Goal: Communication & Community: Answer question/provide support

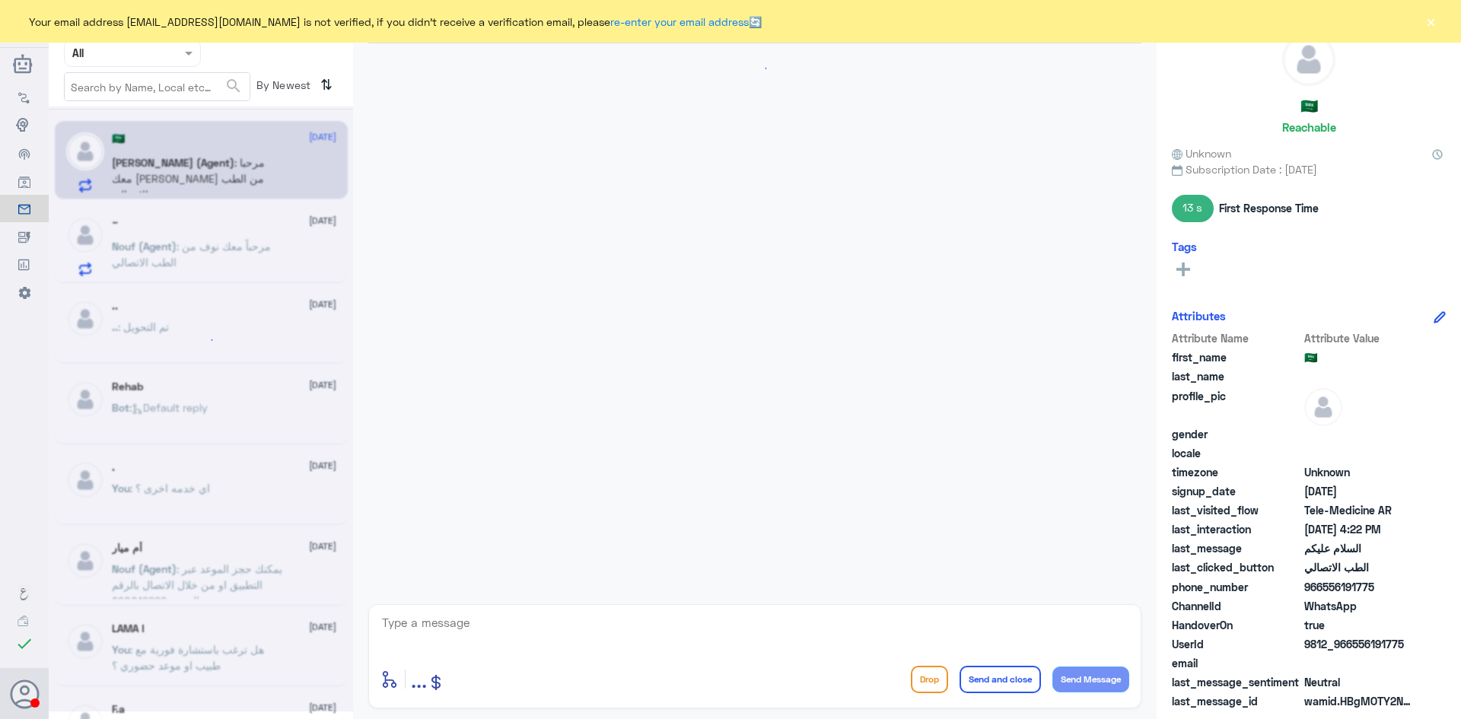
scroll to position [46, 0]
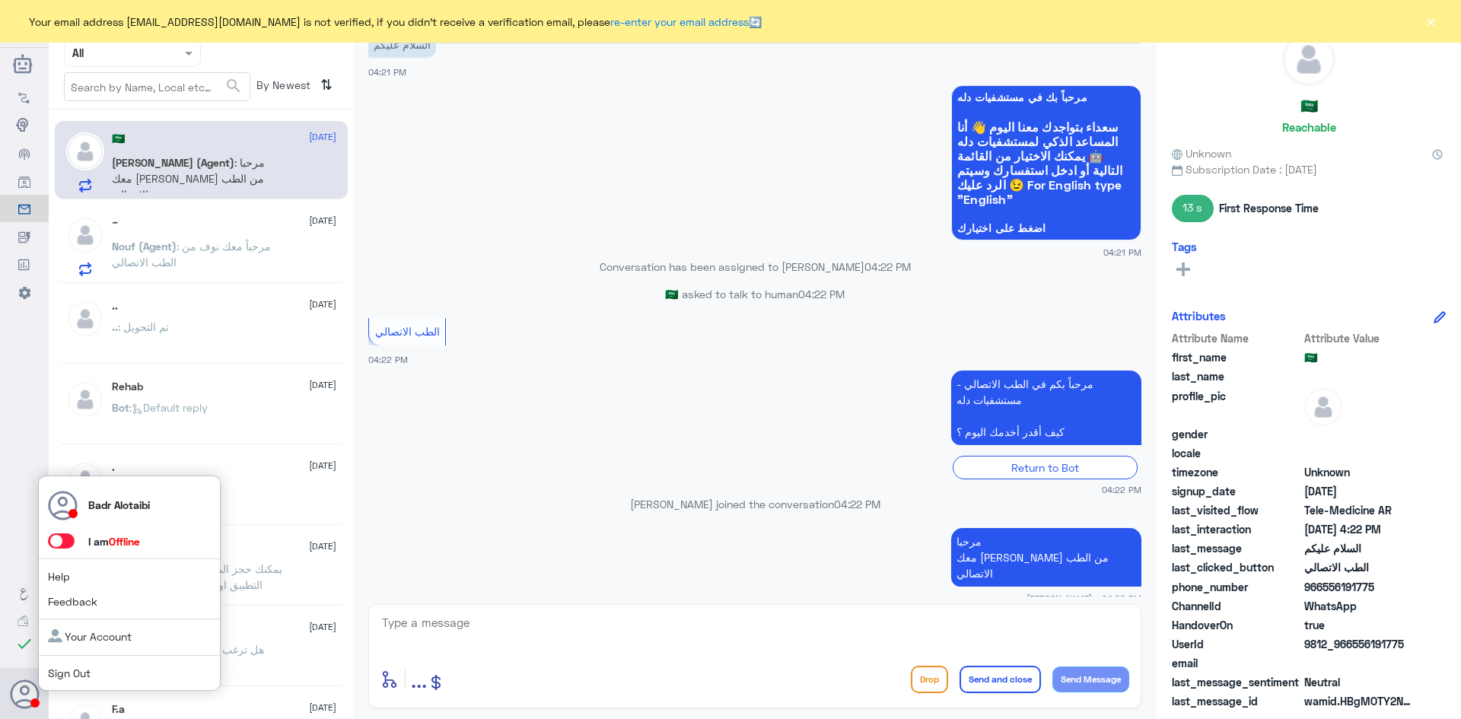
click at [65, 539] on span at bounding box center [61, 540] width 27 height 15
click at [0, 0] on input "checkbox" at bounding box center [0, 0] width 0 height 0
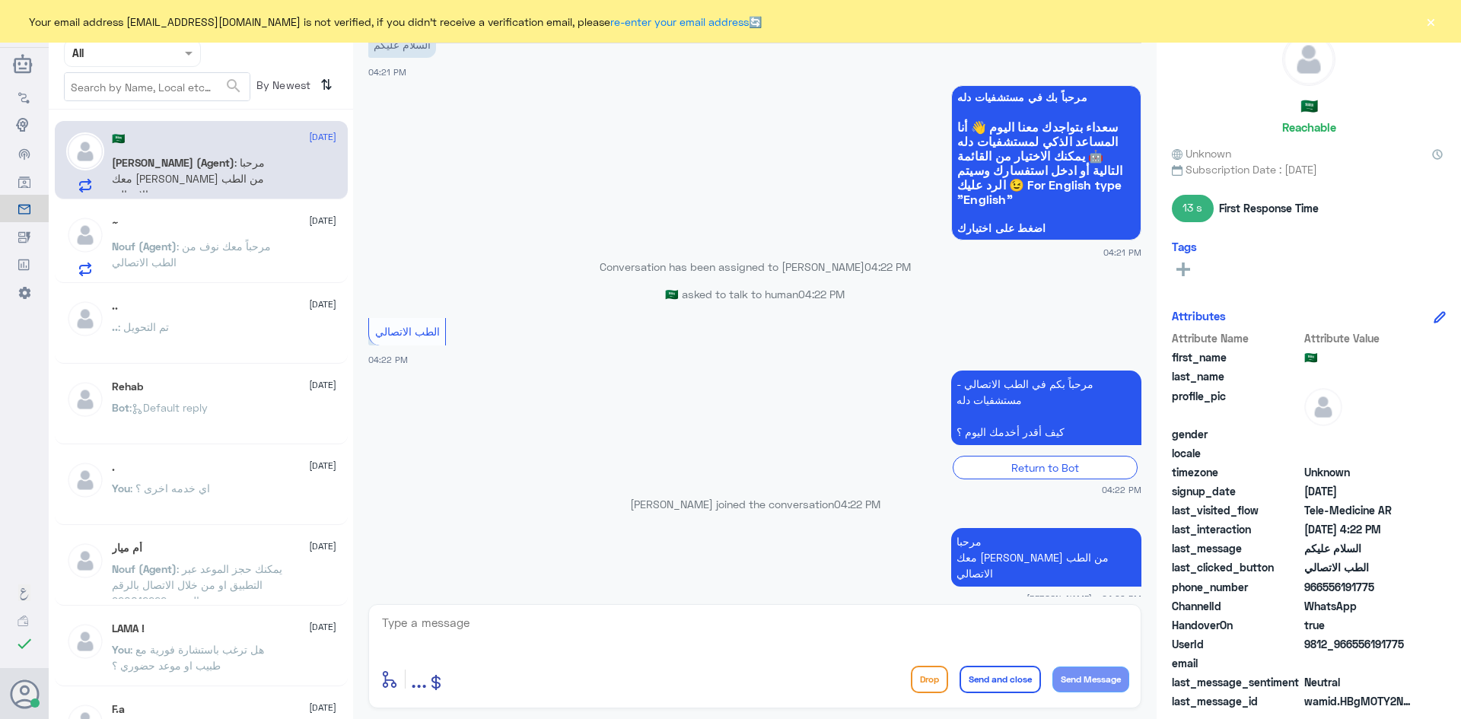
click at [1424, 24] on button "×" at bounding box center [1429, 21] width 15 height 15
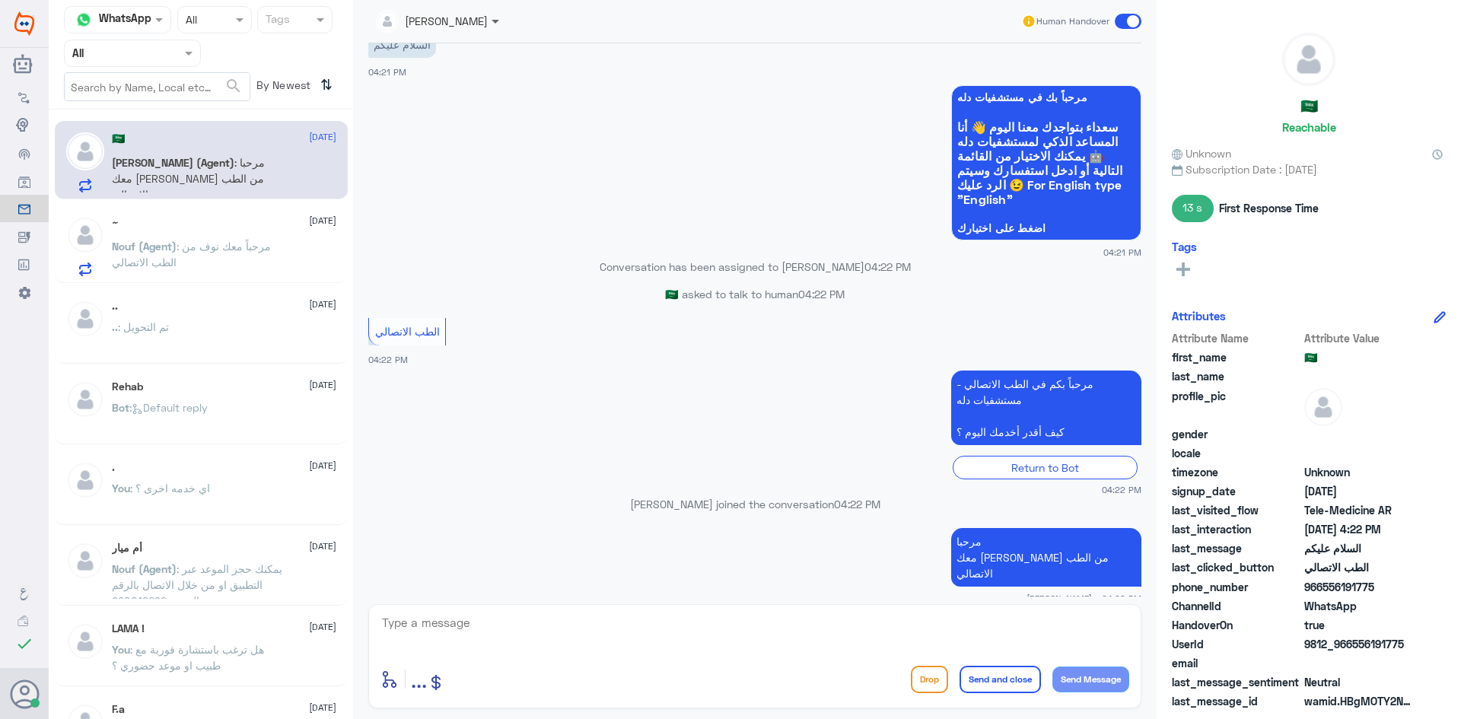
click at [491, 23] on span at bounding box center [495, 22] width 8 height 5
click at [498, 91] on div "عبدالكريم الموسى" at bounding box center [463, 93] width 83 height 16
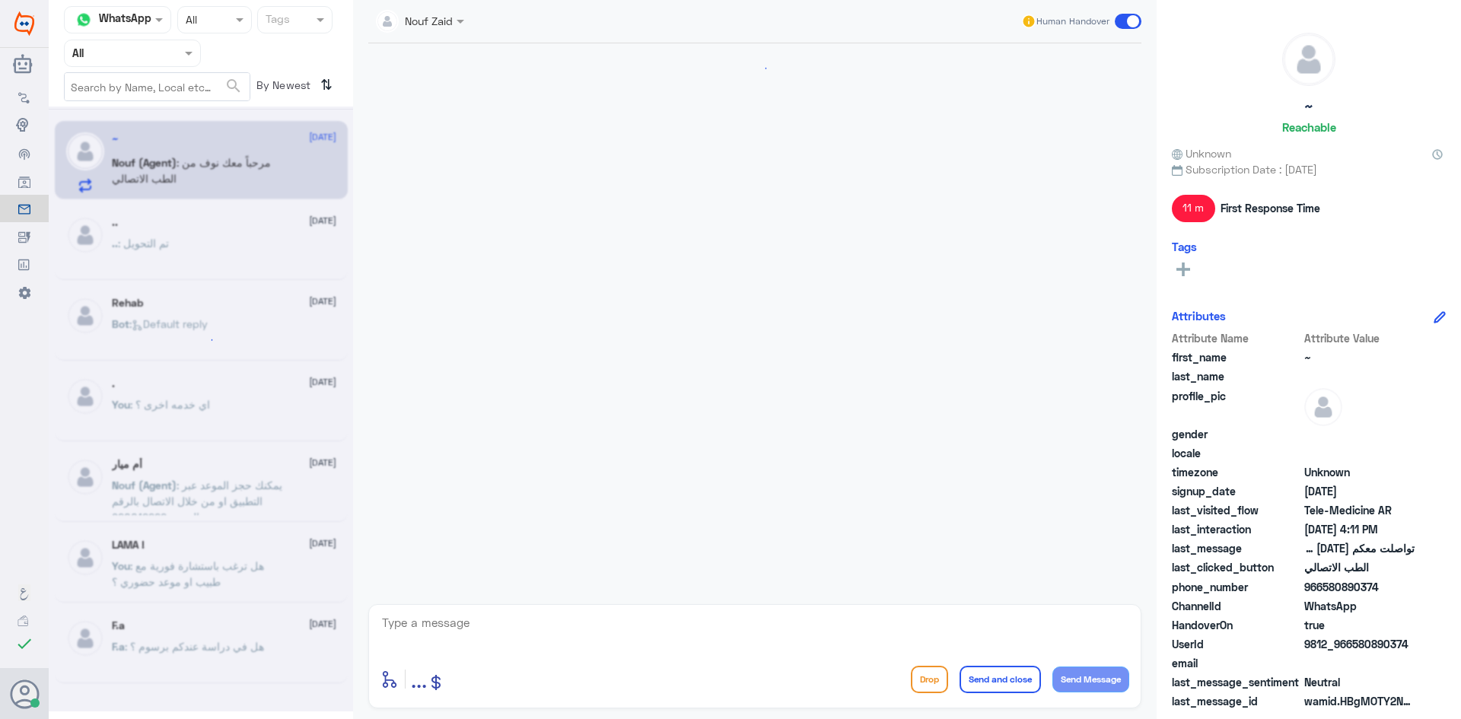
scroll to position [616, 0]
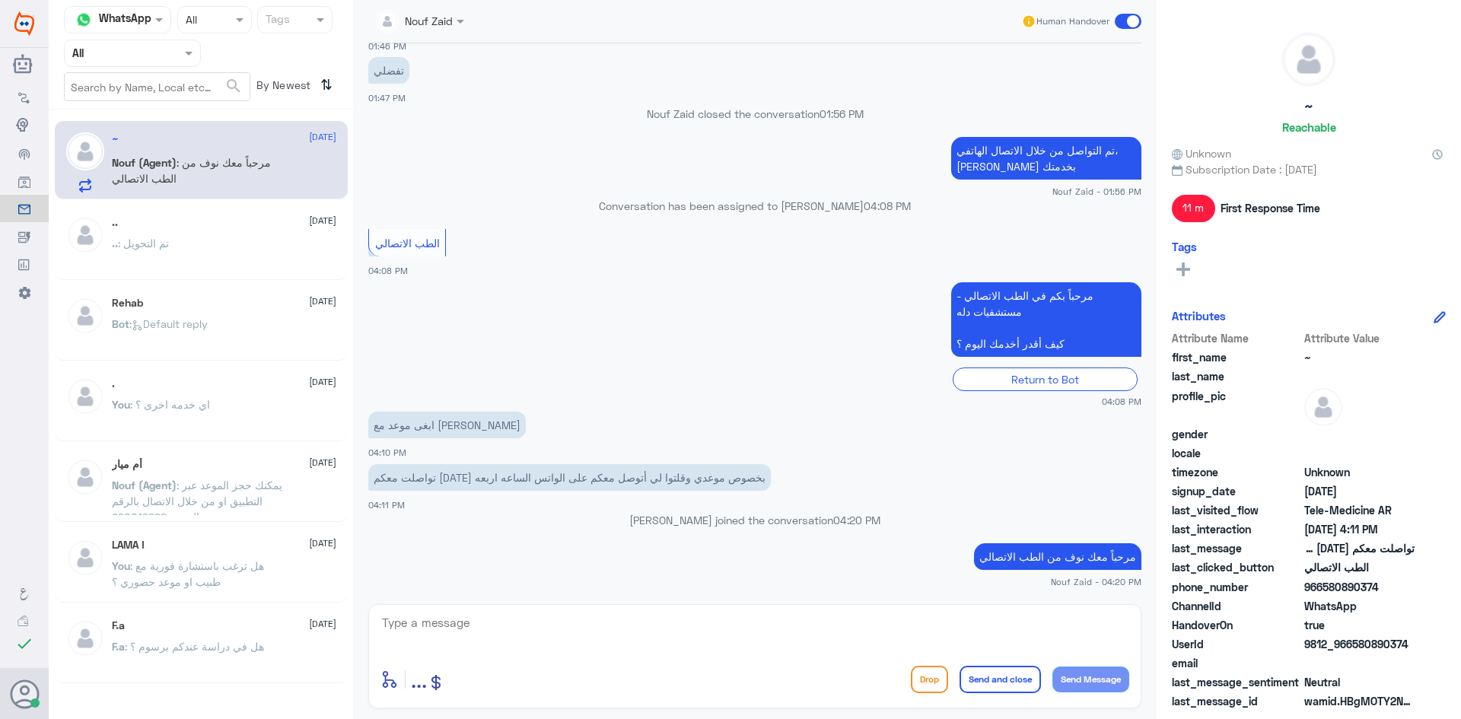
click at [473, 25] on div "Nouf Zaid Human Handover" at bounding box center [754, 21] width 773 height 27
click at [458, 19] on span at bounding box center [462, 21] width 19 height 16
click at [478, 119] on div "Nouf Zaid" at bounding box center [457, 132] width 145 height 27
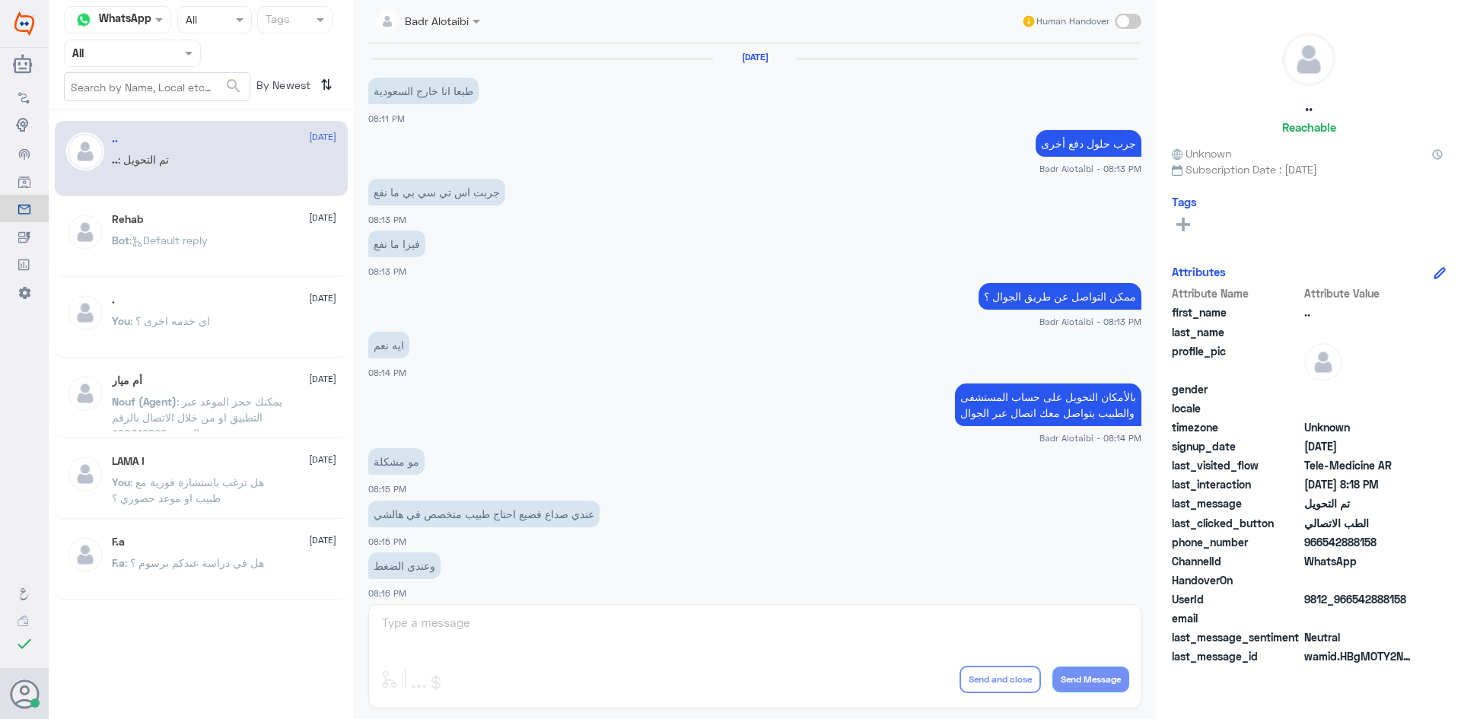
scroll to position [499, 0]
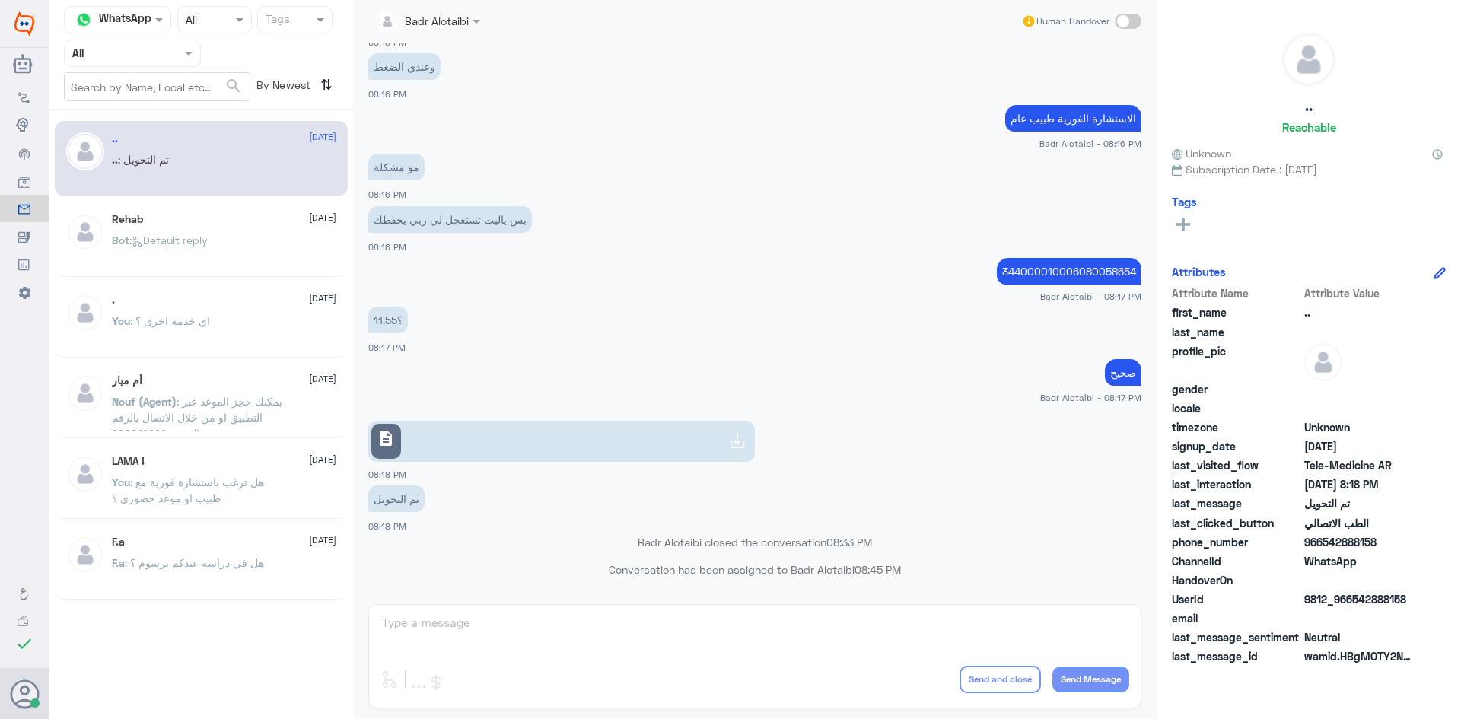
click at [179, 61] on div "Agent Filter All" at bounding box center [132, 53] width 137 height 27
click at [170, 147] on div "Your Inbox" at bounding box center [132, 136] width 137 height 35
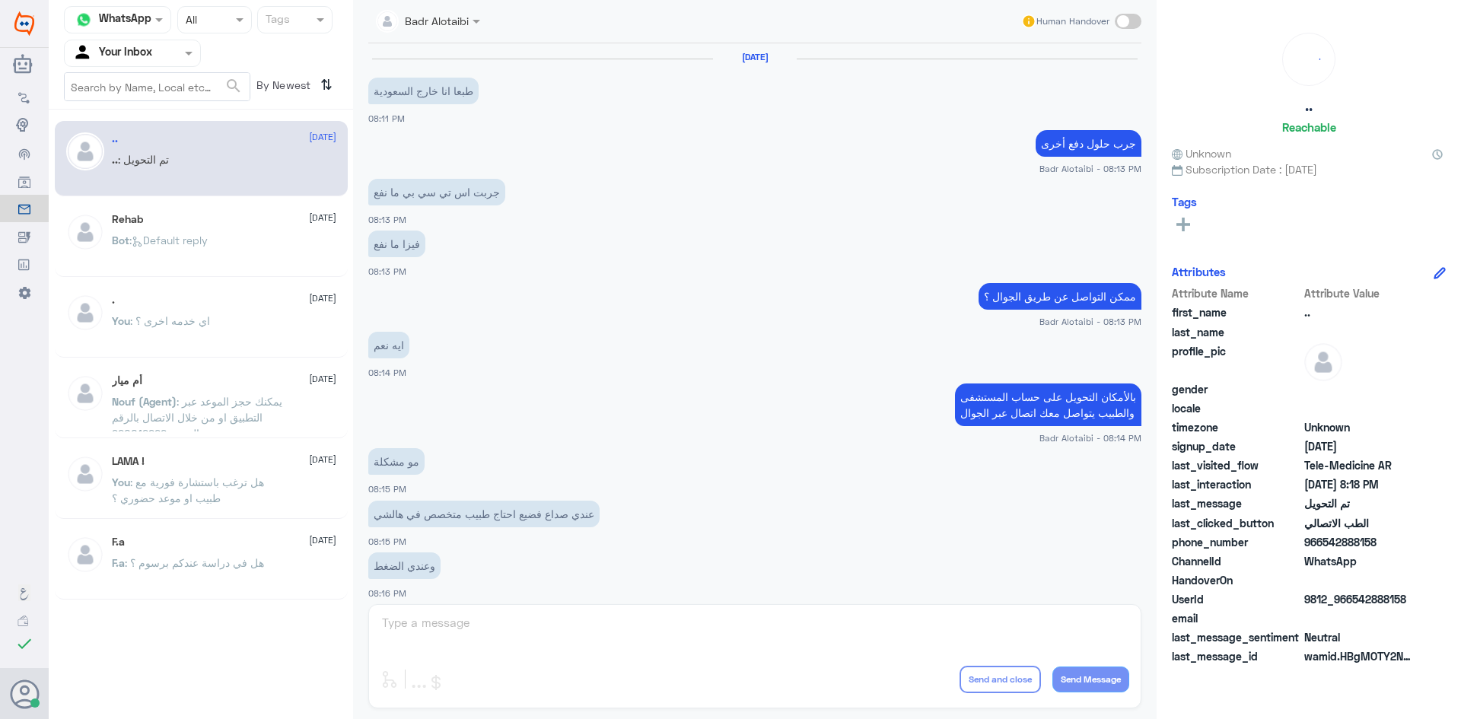
scroll to position [499, 0]
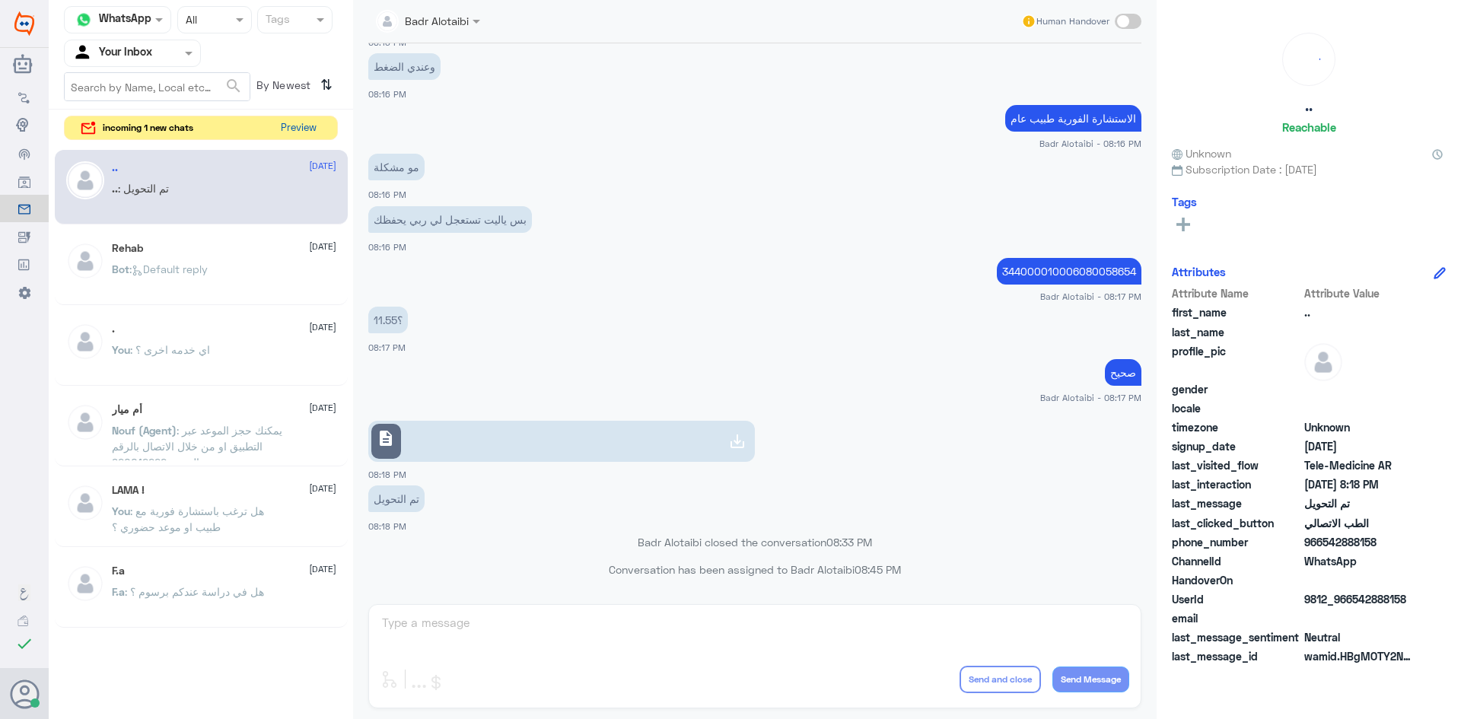
click at [299, 136] on button "Preview" at bounding box center [298, 128] width 47 height 24
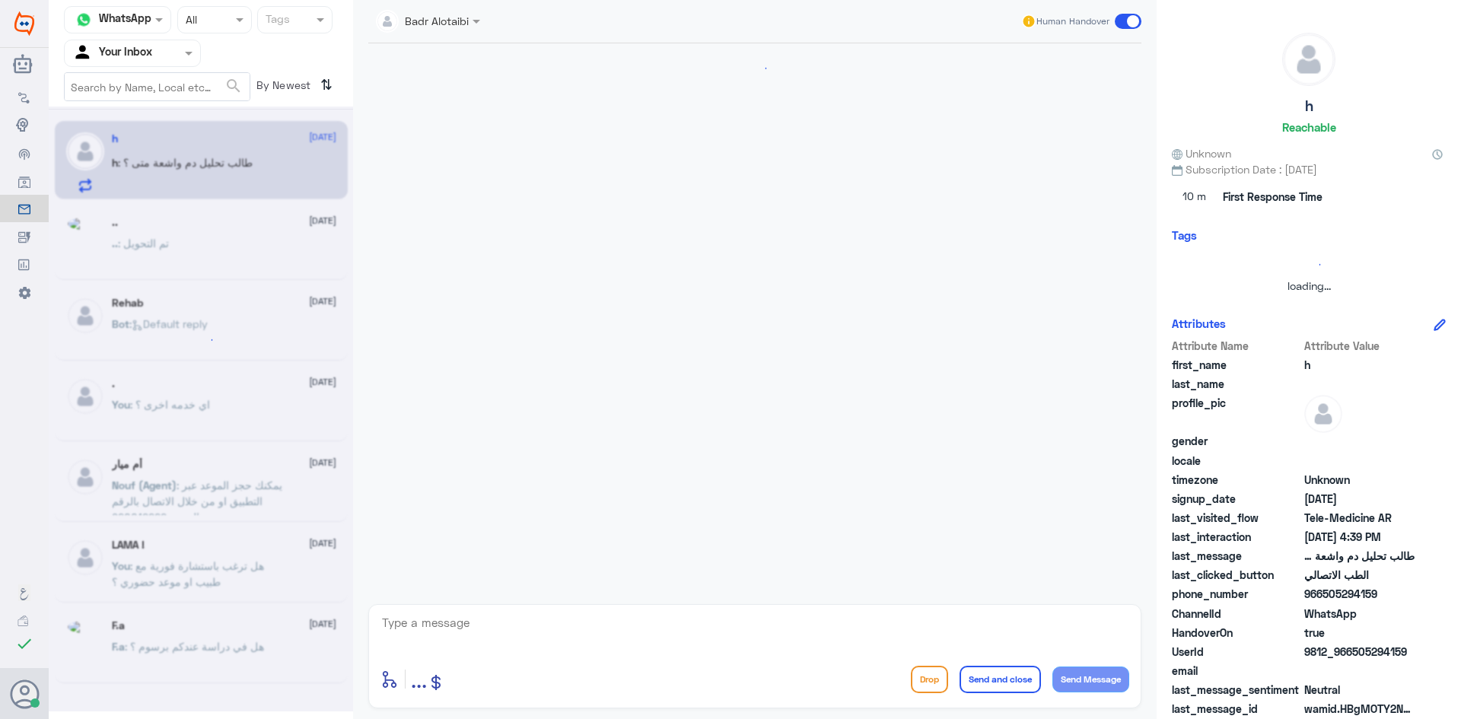
scroll to position [1043, 0]
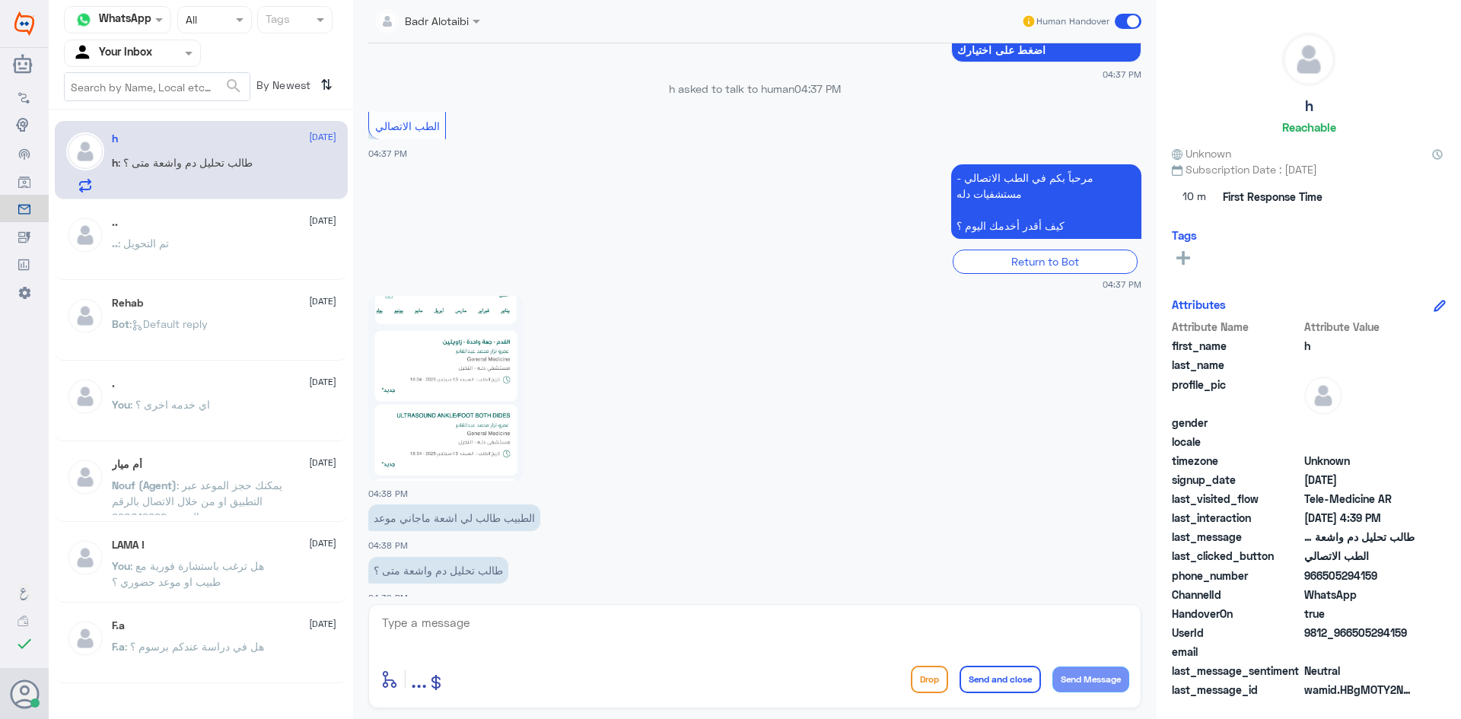
click at [497, 372] on img at bounding box center [445, 388] width 155 height 185
click at [630, 623] on textarea at bounding box center [754, 630] width 749 height 37
paste textarea "مرحبا معك بدر من الطب الاتصالي كيف اقدر اخدمك ؟"
type textarea "مرحبا معك بدر من الطب الاتصالي كيف اقدر اخدمك ؟"
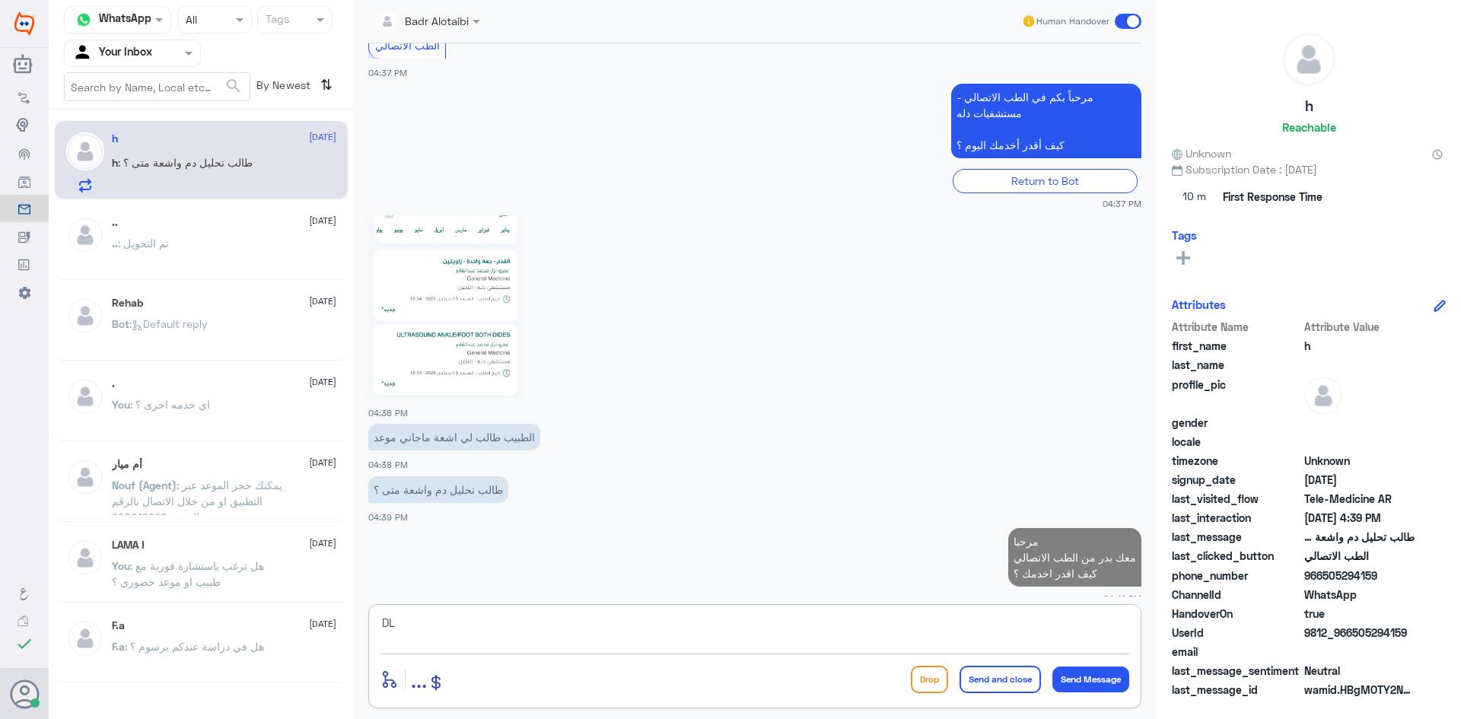
type textarea "D"
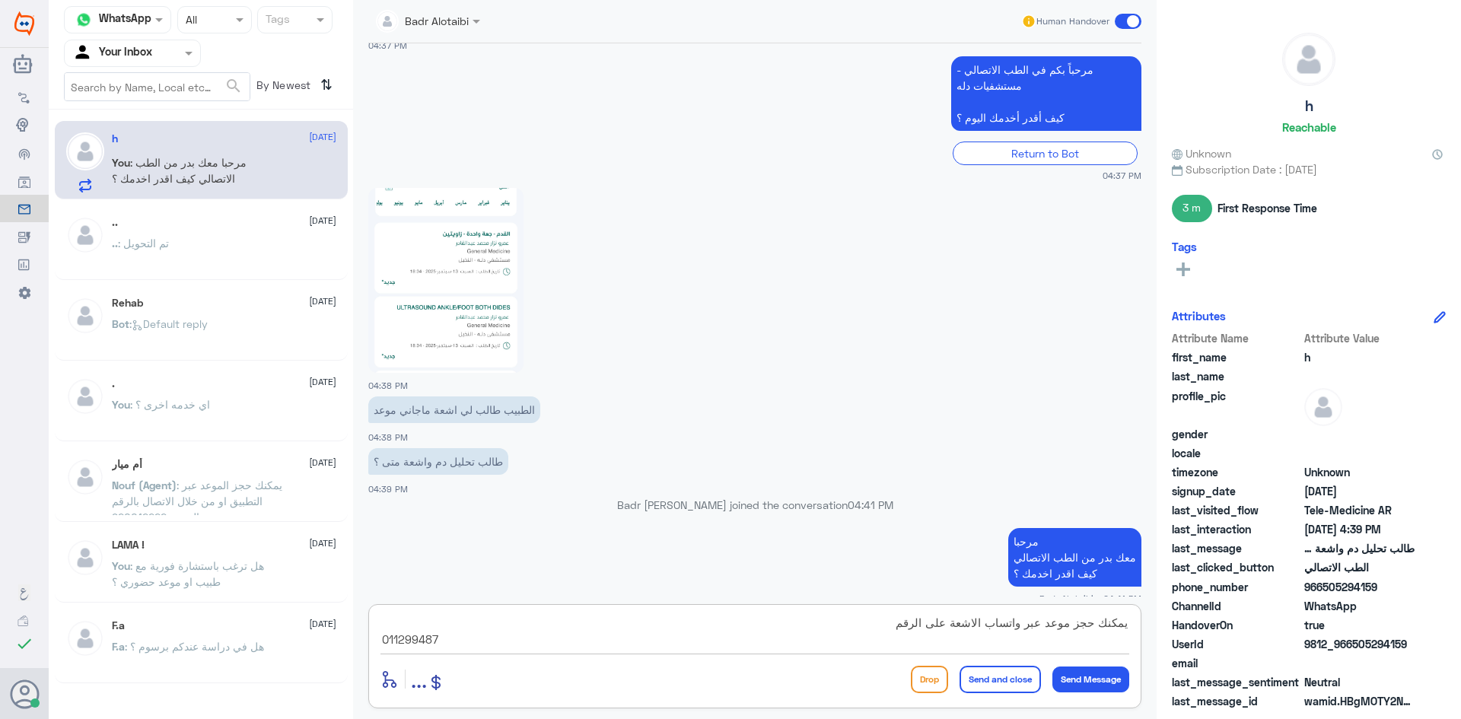
type textarea "يمكنك حجز موعد عبر واتساب الاشعة على الرقم 0112994877"
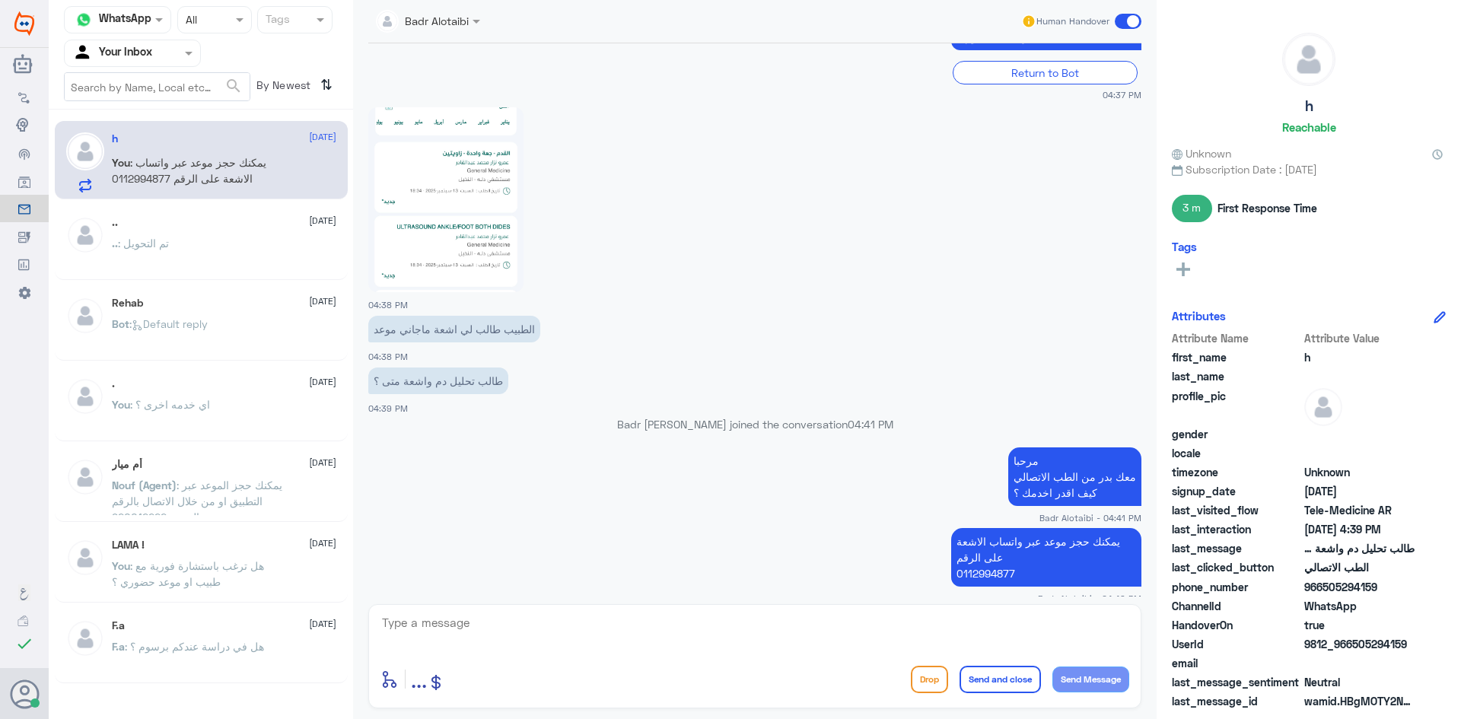
drag, startPoint x: 1378, startPoint y: 589, endPoint x: 1321, endPoint y: 589, distance: 57.1
click at [1321, 589] on span "966505294159" at bounding box center [1359, 587] width 110 height 16
copy span "505294159"
click at [1133, 24] on span at bounding box center [1127, 21] width 27 height 15
click at [0, 0] on input "checkbox" at bounding box center [0, 0] width 0 height 0
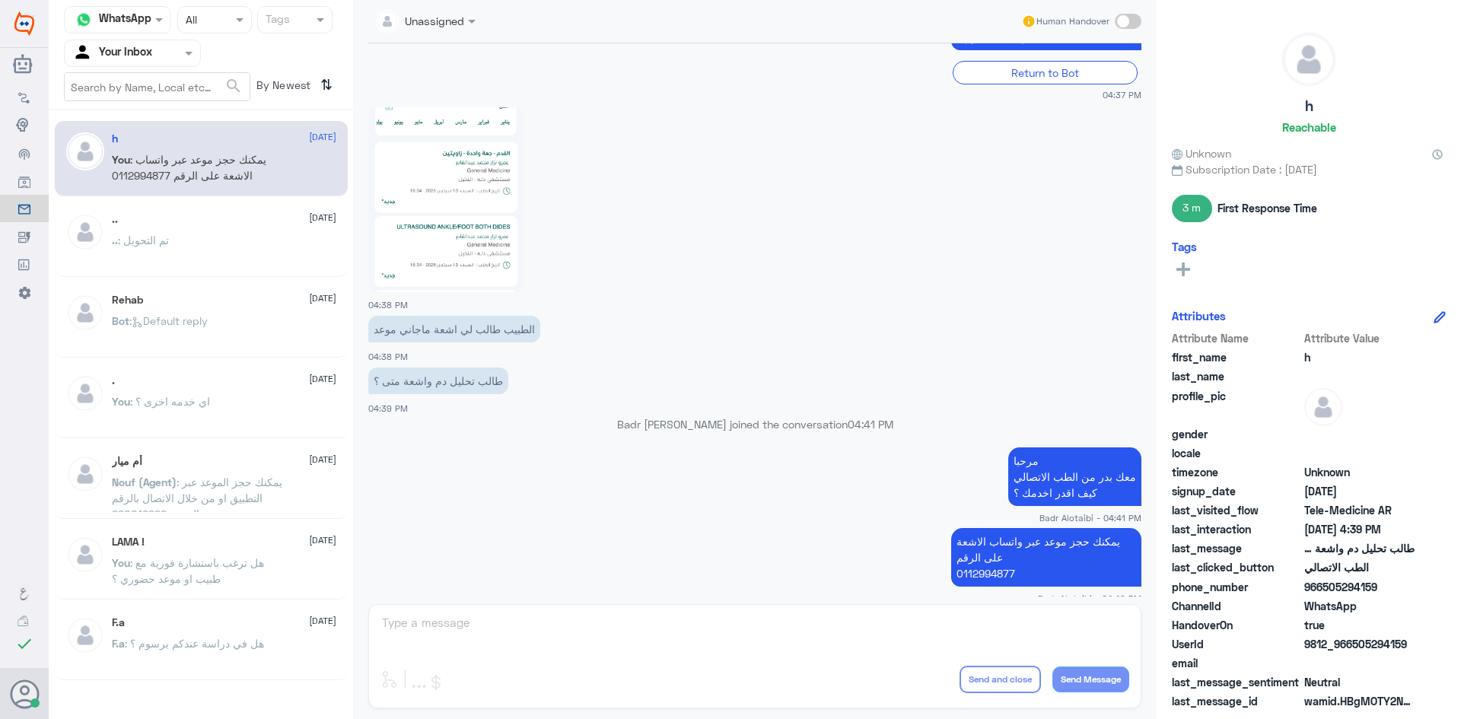
scroll to position [1232, 0]
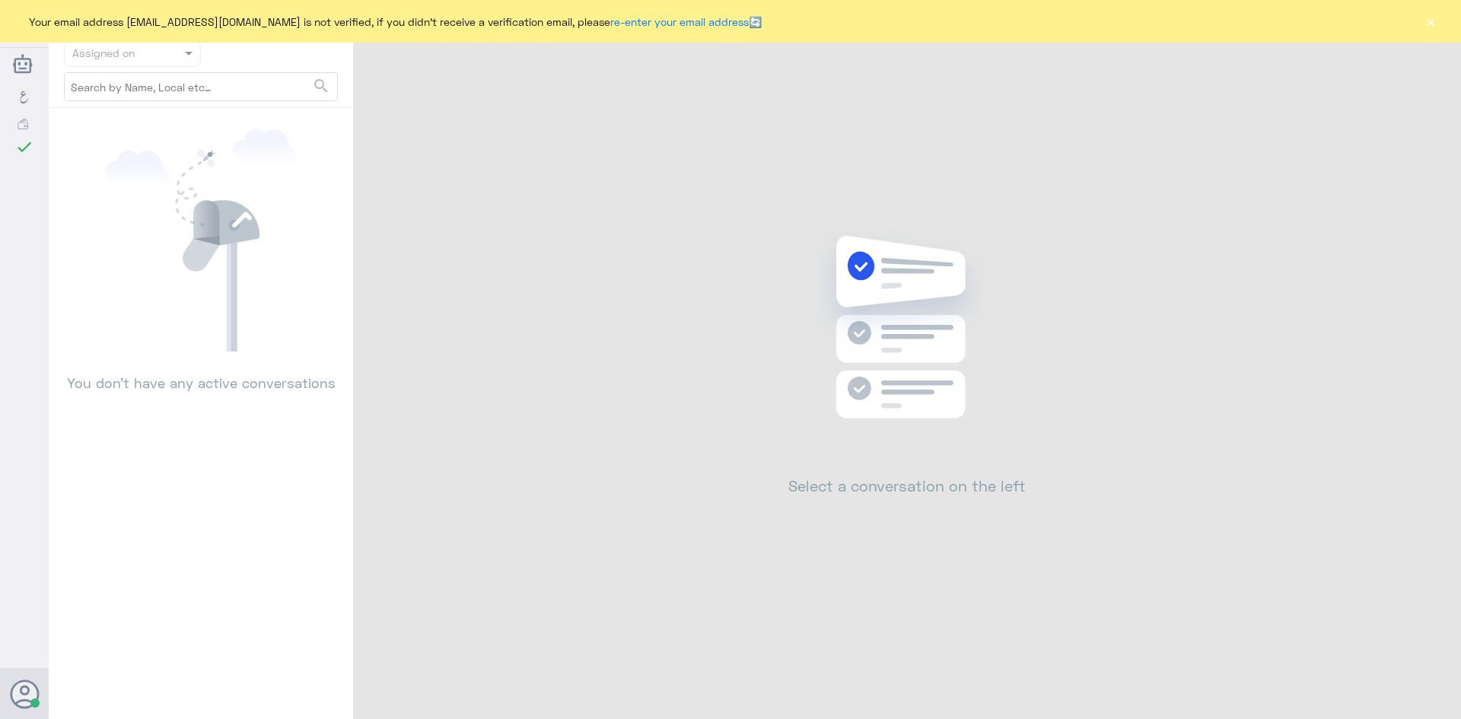
click at [1423, 23] on button "×" at bounding box center [1429, 21] width 15 height 15
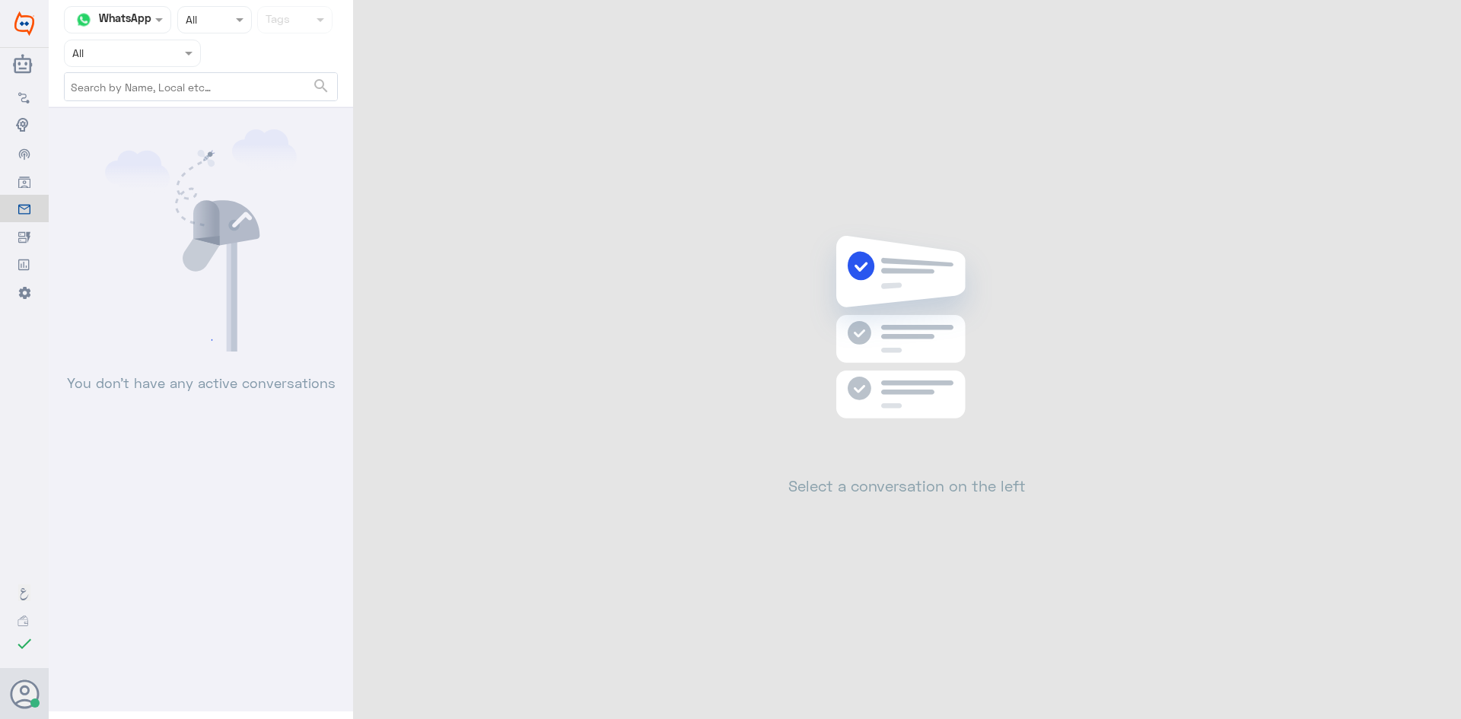
click at [972, 715] on div "Channel WhatsApp Status × All Tags Assigned on All search You don’t have any ac…" at bounding box center [755, 361] width 1412 height 723
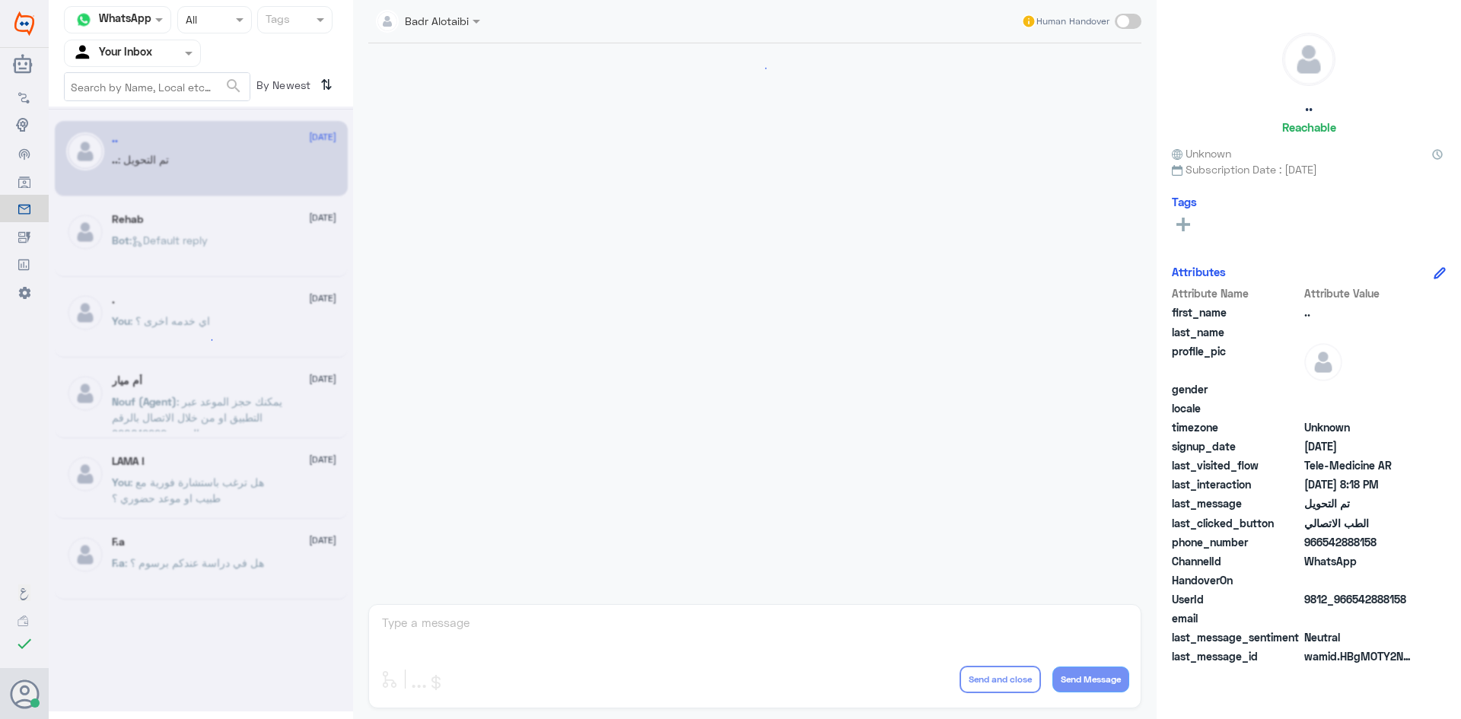
scroll to position [499, 0]
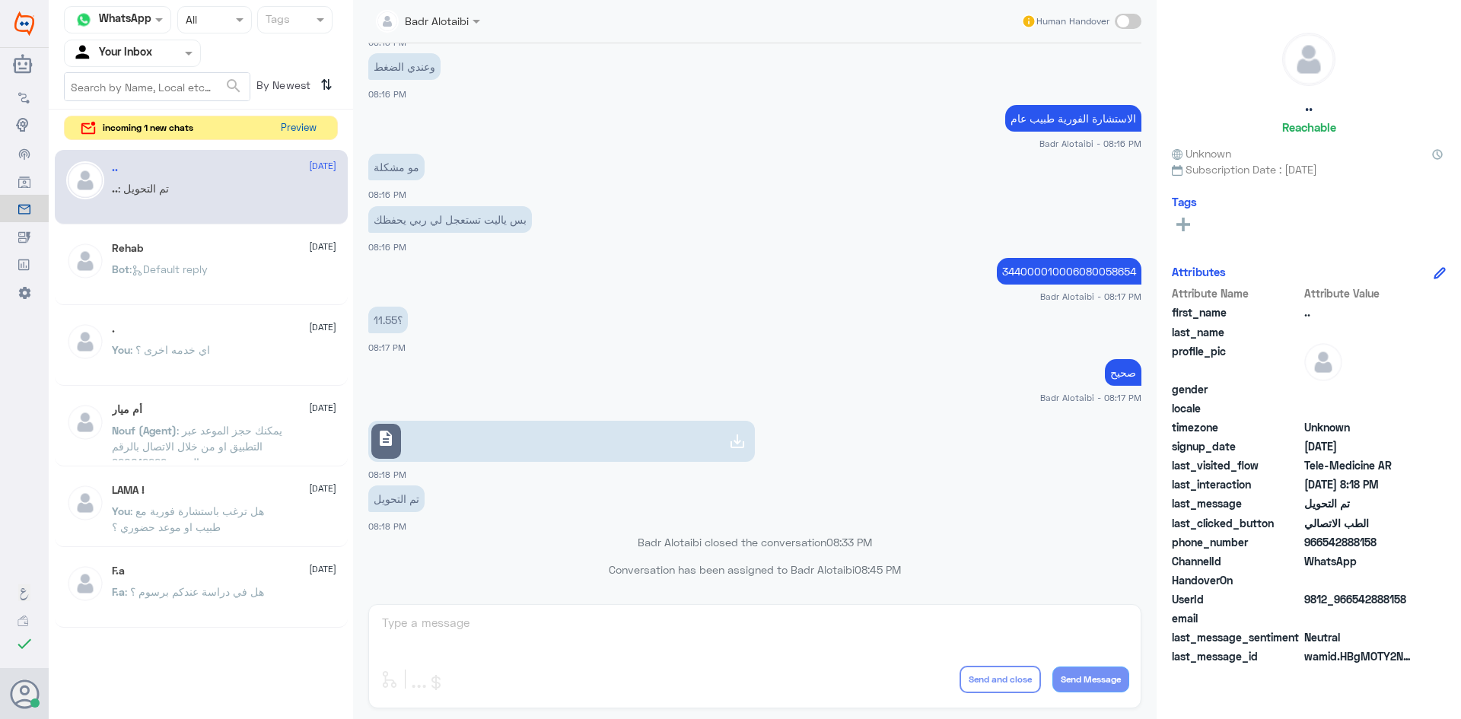
click at [306, 127] on button "Preview" at bounding box center [298, 128] width 47 height 24
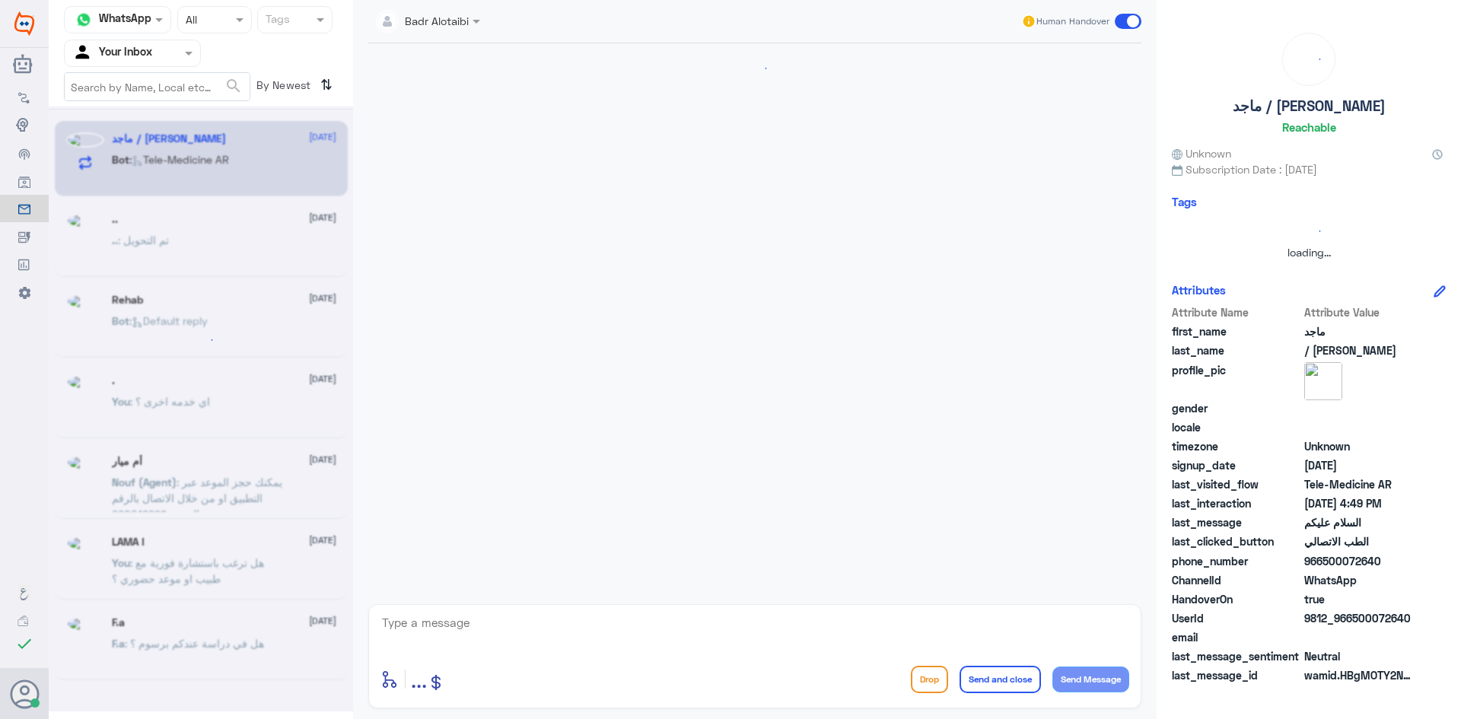
scroll to position [0, 0]
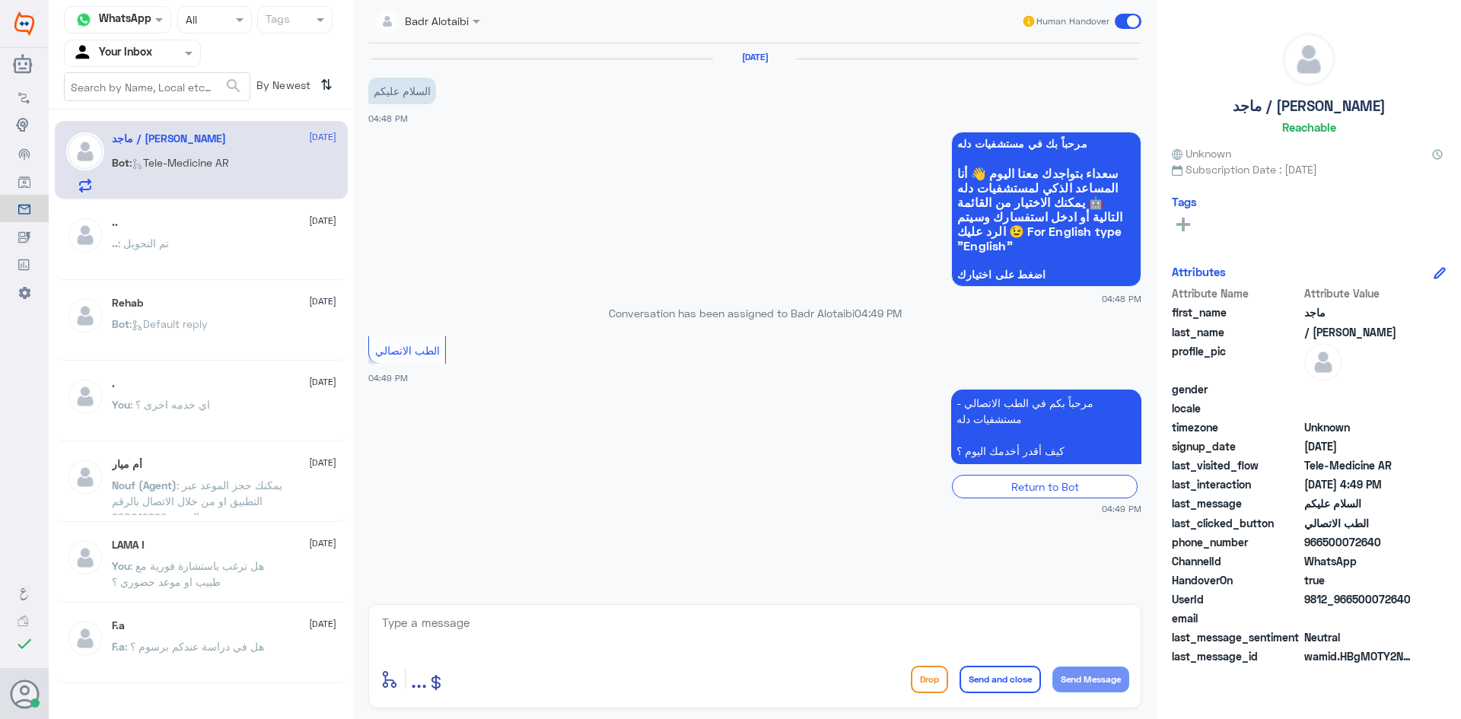
drag, startPoint x: 1420, startPoint y: 596, endPoint x: 1352, endPoint y: 598, distance: 68.5
click at [1352, 598] on div "UserId 9812_966500072640" at bounding box center [1308, 600] width 274 height 19
click at [849, 619] on textarea at bounding box center [754, 630] width 749 height 37
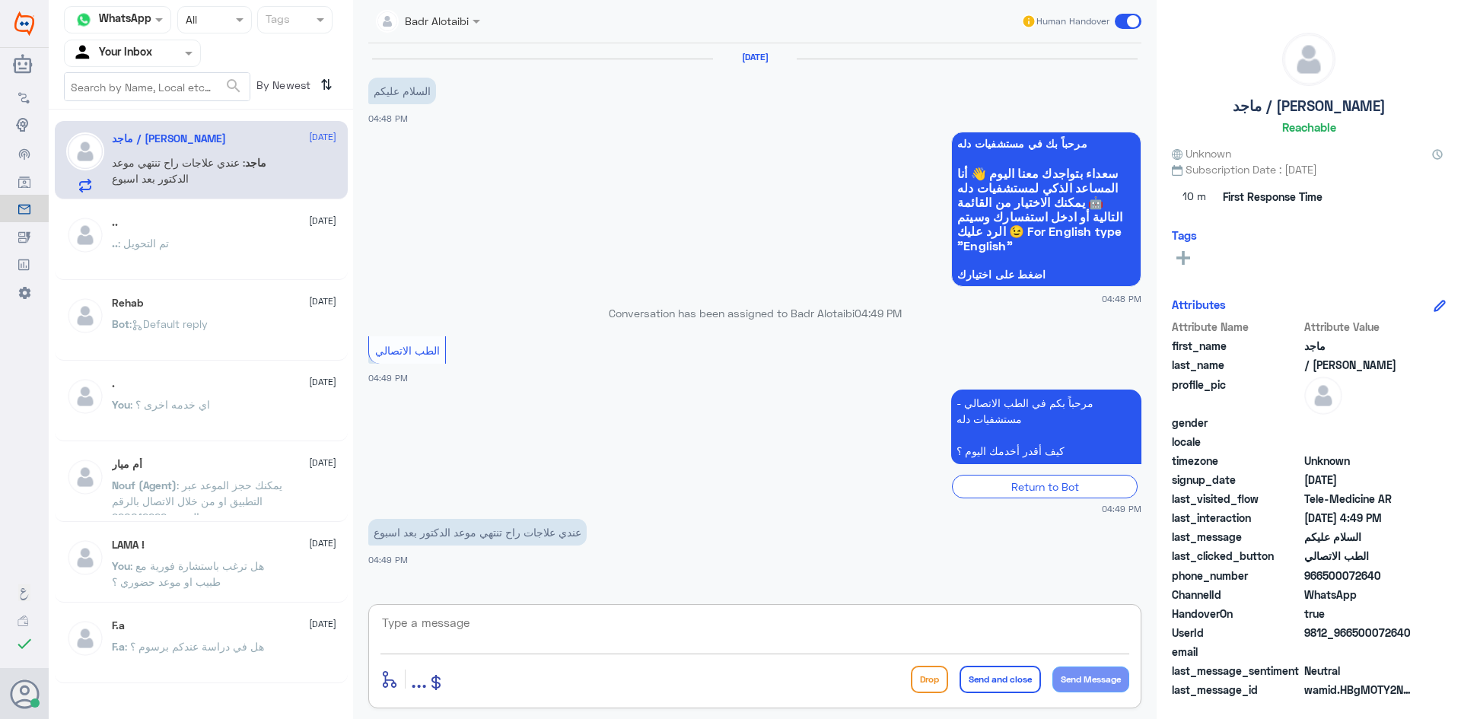
click at [404, 618] on textarea at bounding box center [754, 630] width 749 height 37
click at [495, 632] on textarea at bounding box center [754, 630] width 749 height 37
click at [1038, 555] on div "عندي علاجات راح تنتهي موعد الدكتور بعد اسبوع 04:49 PM" at bounding box center [754, 541] width 773 height 52
click at [1407, 634] on span "9812_966500072640" at bounding box center [1359, 633] width 110 height 16
click at [1415, 633] on div "UserId 9812_966500072640" at bounding box center [1308, 634] width 274 height 19
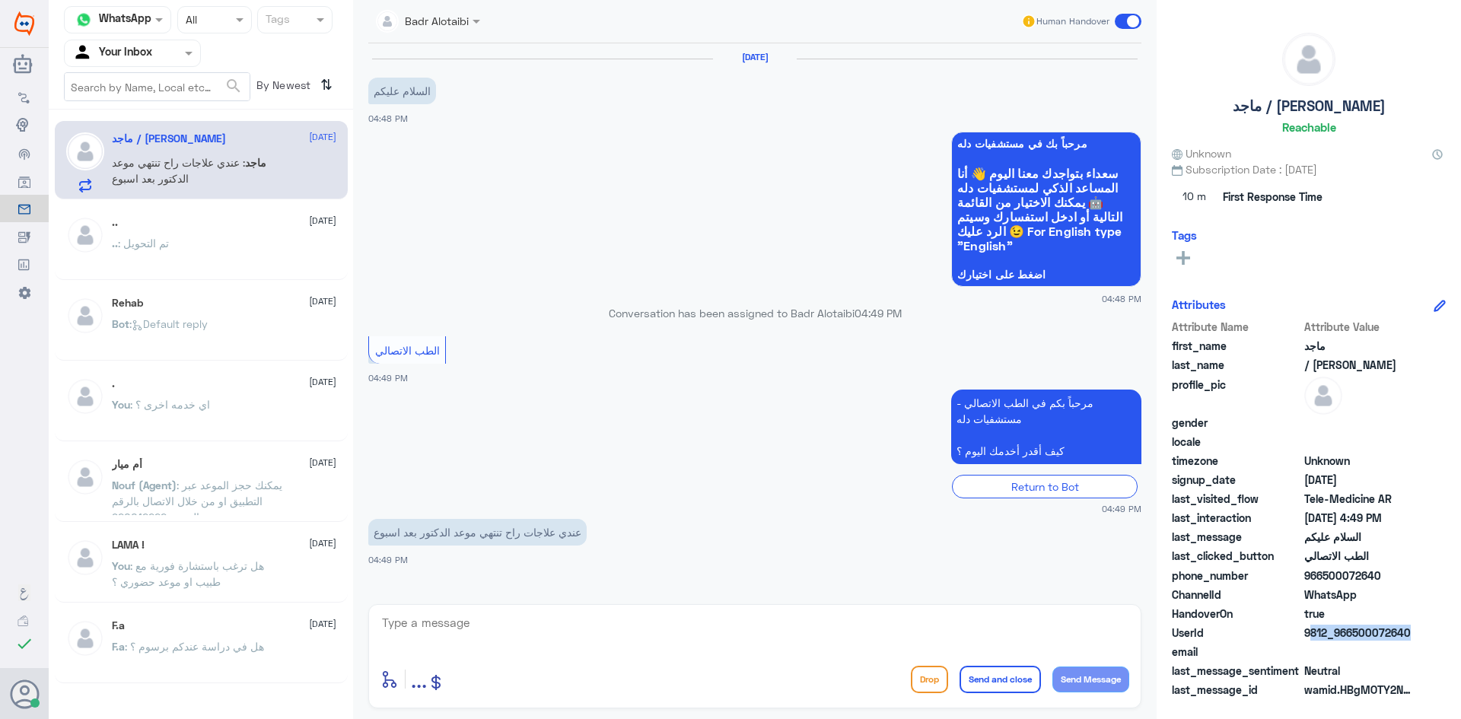
drag, startPoint x: 1416, startPoint y: 631, endPoint x: 1370, endPoint y: 637, distance: 46.7
click at [1370, 637] on div "UserId 9812_966500072640" at bounding box center [1308, 634] width 274 height 19
click at [1387, 634] on span "9812_966500072640" at bounding box center [1359, 633] width 110 height 16
click at [1440, 627] on div "UserId 9812_966500072640" at bounding box center [1308, 634] width 274 height 19
drag, startPoint x: 1422, startPoint y: 632, endPoint x: 1354, endPoint y: 636, distance: 67.8
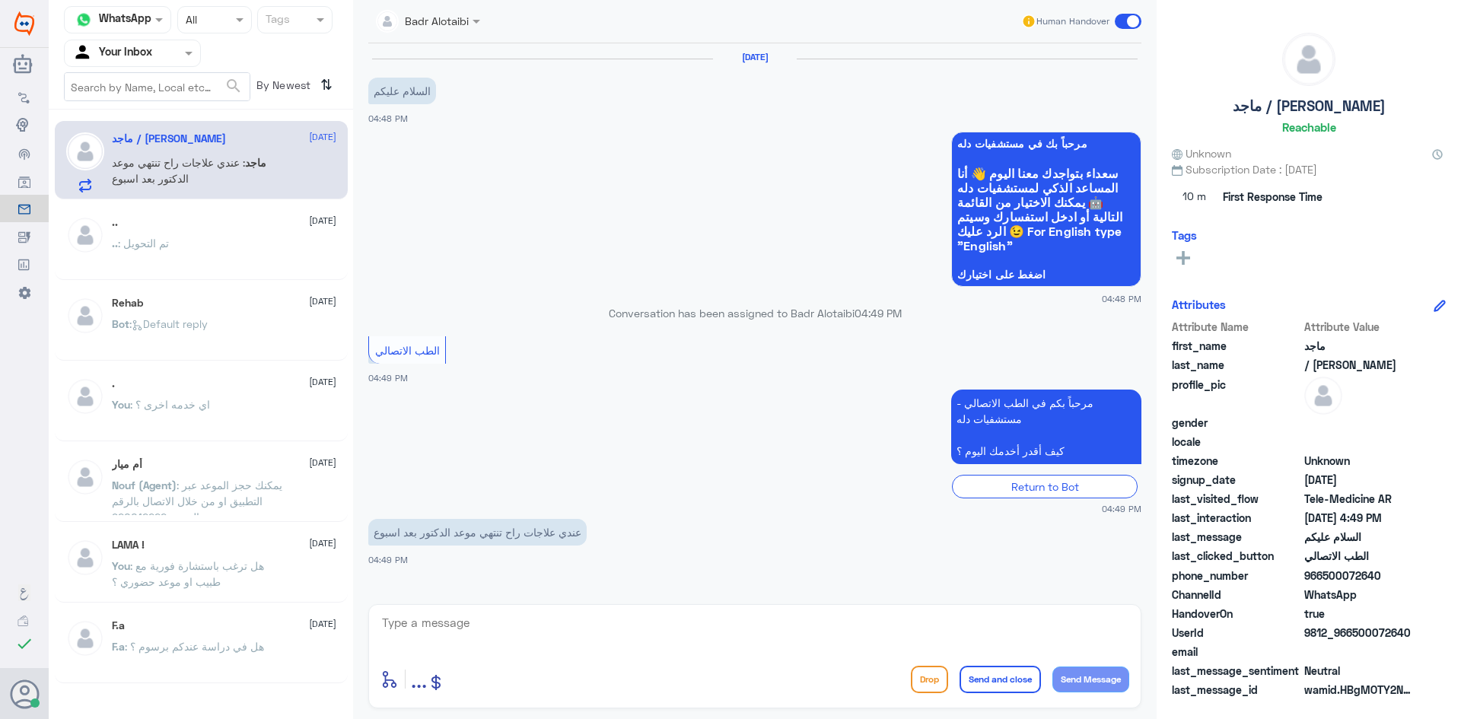
click at [1354, 636] on div "UserId 9812_966500072640" at bounding box center [1308, 634] width 274 height 19
copy span "500072640"
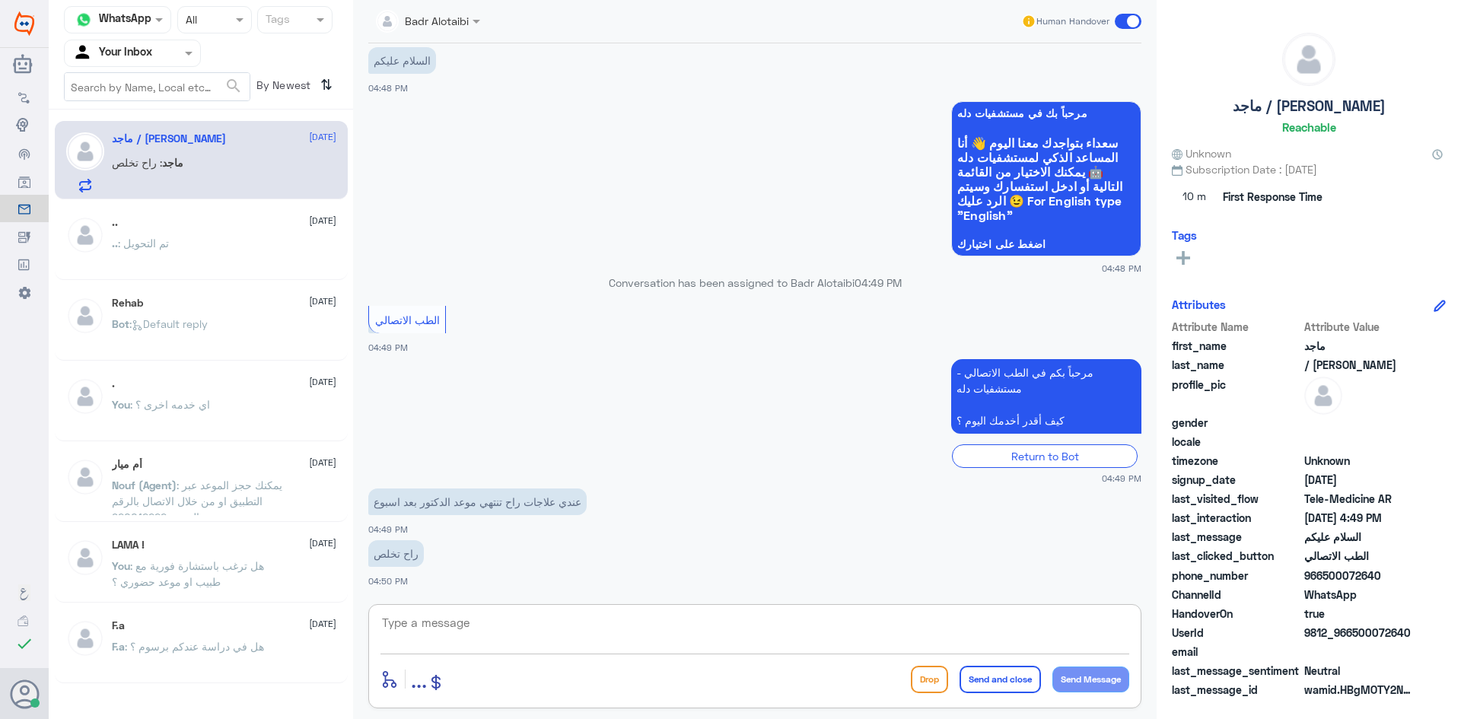
click at [571, 626] on textarea at bounding box center [754, 630] width 749 height 37
paste textarea "مرحبا معك بدر من الطب الاتصالي كيف اقدر اخدمك ؟"
type textarea "مرحبا معك بدر من الطب الاتصالي كيف اقدر اخدمك ؟"
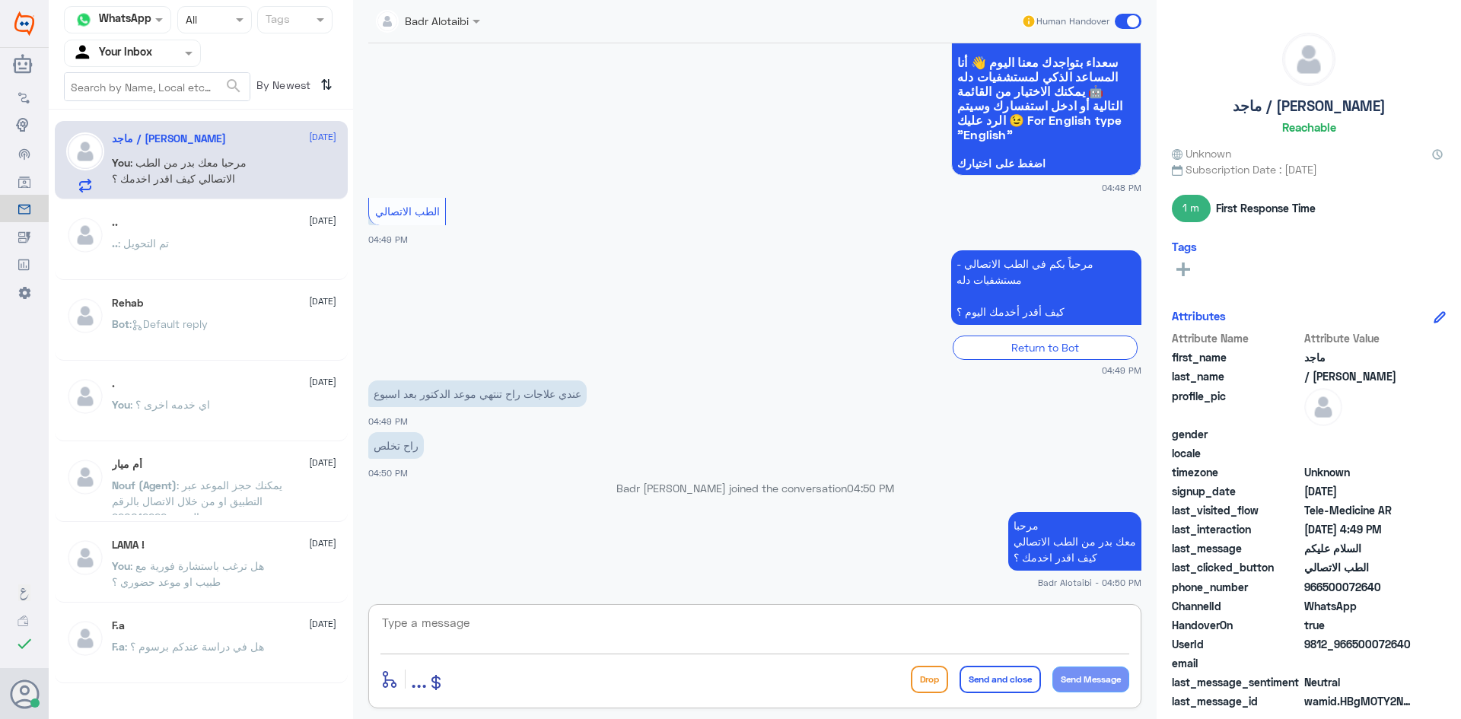
paste textarea "يمكنك تسجيل دخولك للتطبيق، واختر أيقونة "استشارة فورية" لطلب صرف الأدوية، أو إج…"
type textarea "يمكنك تسجيل دخولك للتطبيق، واختر أيقونة "استشارة فورية" لطلب صرف الأدوية، أو إج…"
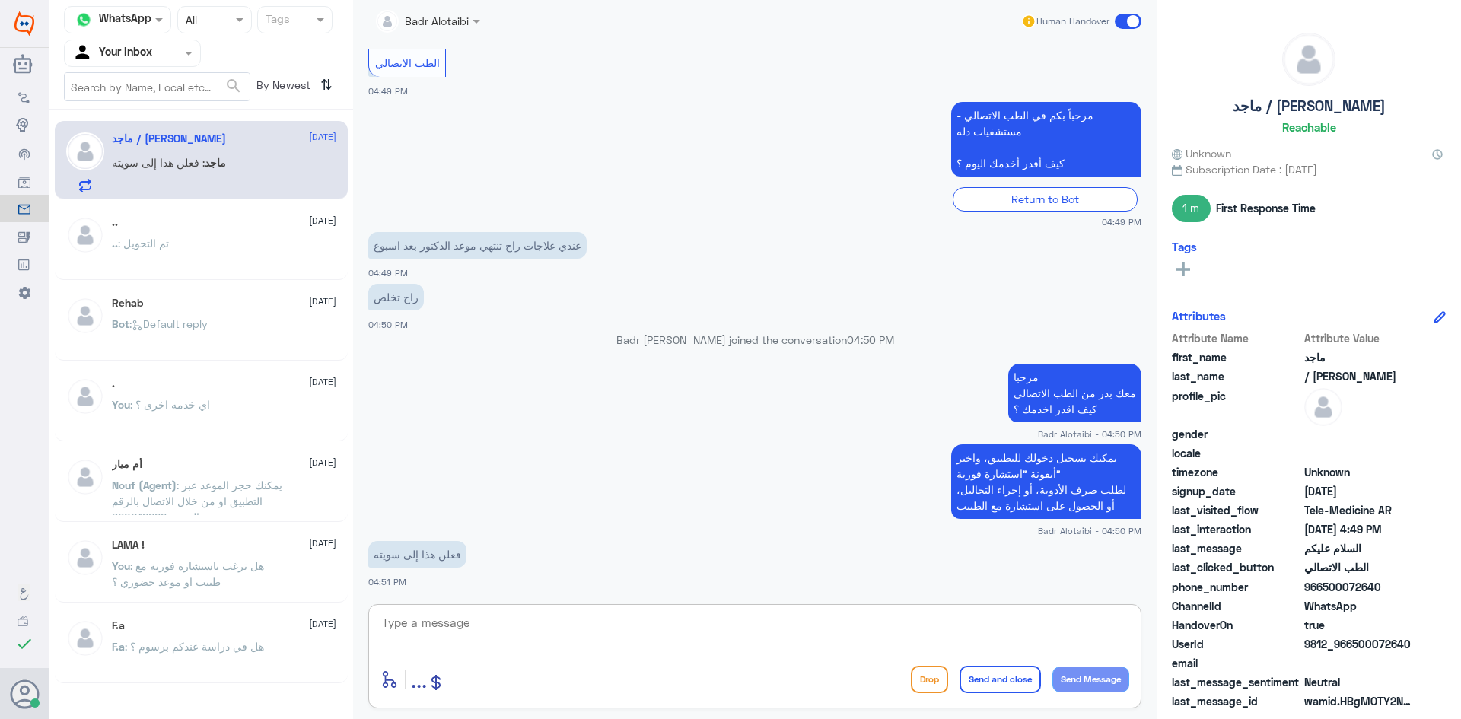
scroll to position [312, 0]
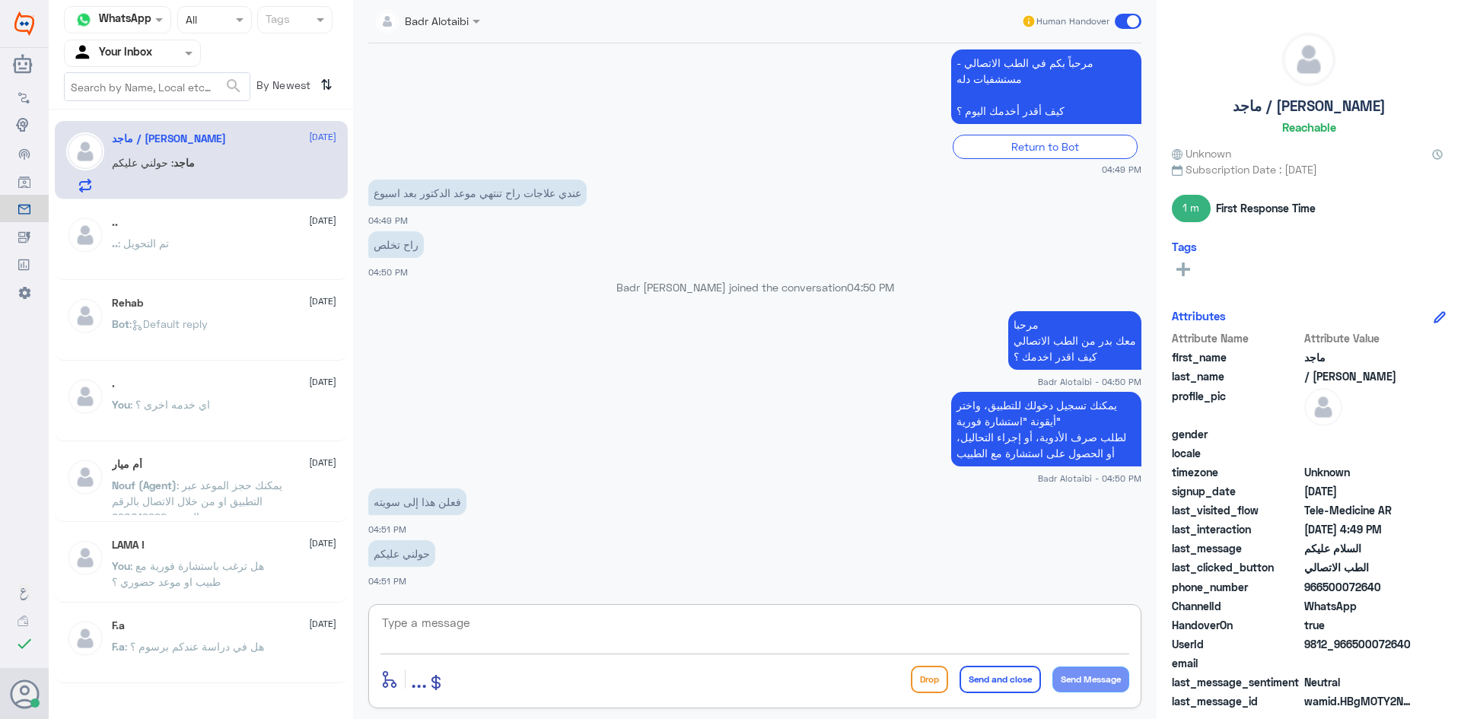
click at [609, 624] on textarea at bounding box center [754, 630] width 749 height 37
type textarea "تم التواصل هاتفيا سعدنا بخدمتك"
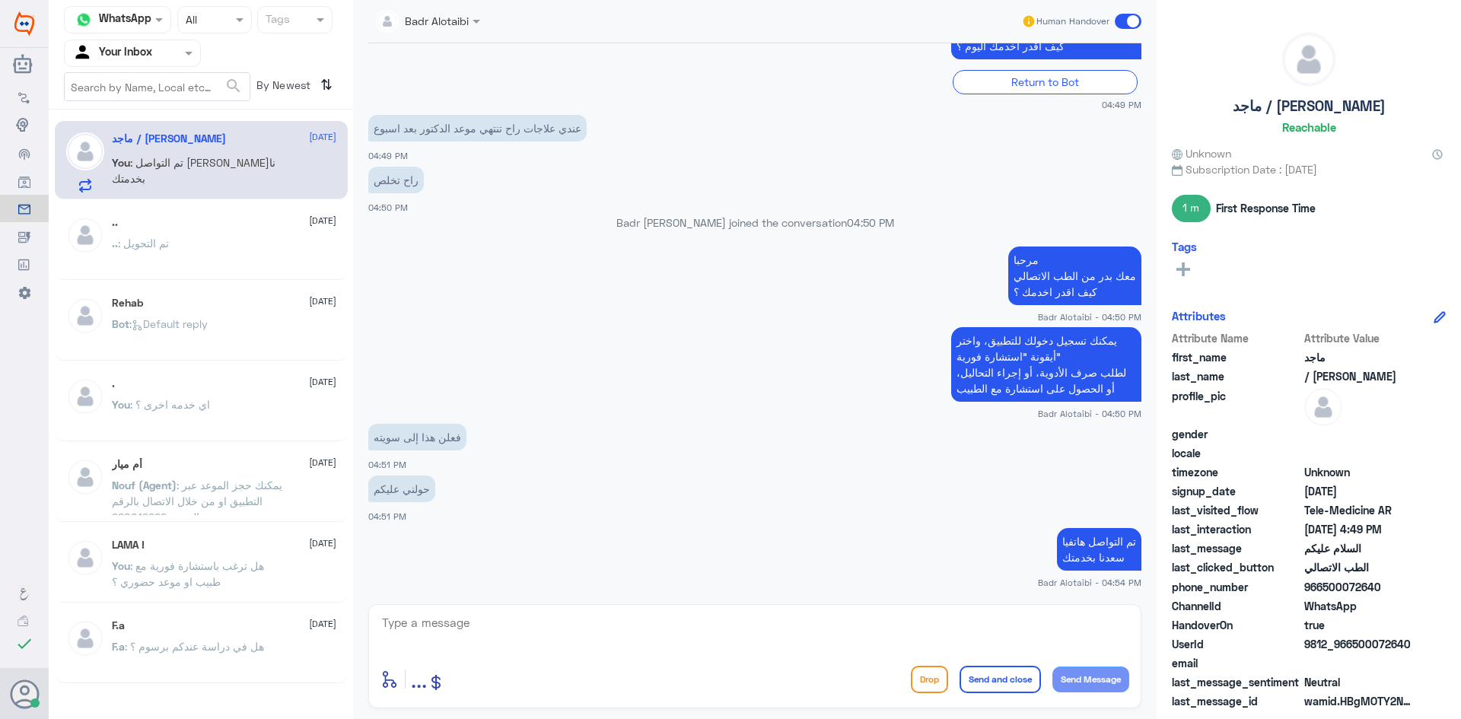
click at [1130, 14] on span at bounding box center [1127, 21] width 27 height 15
click at [0, 0] on input "checkbox" at bounding box center [0, 0] width 0 height 0
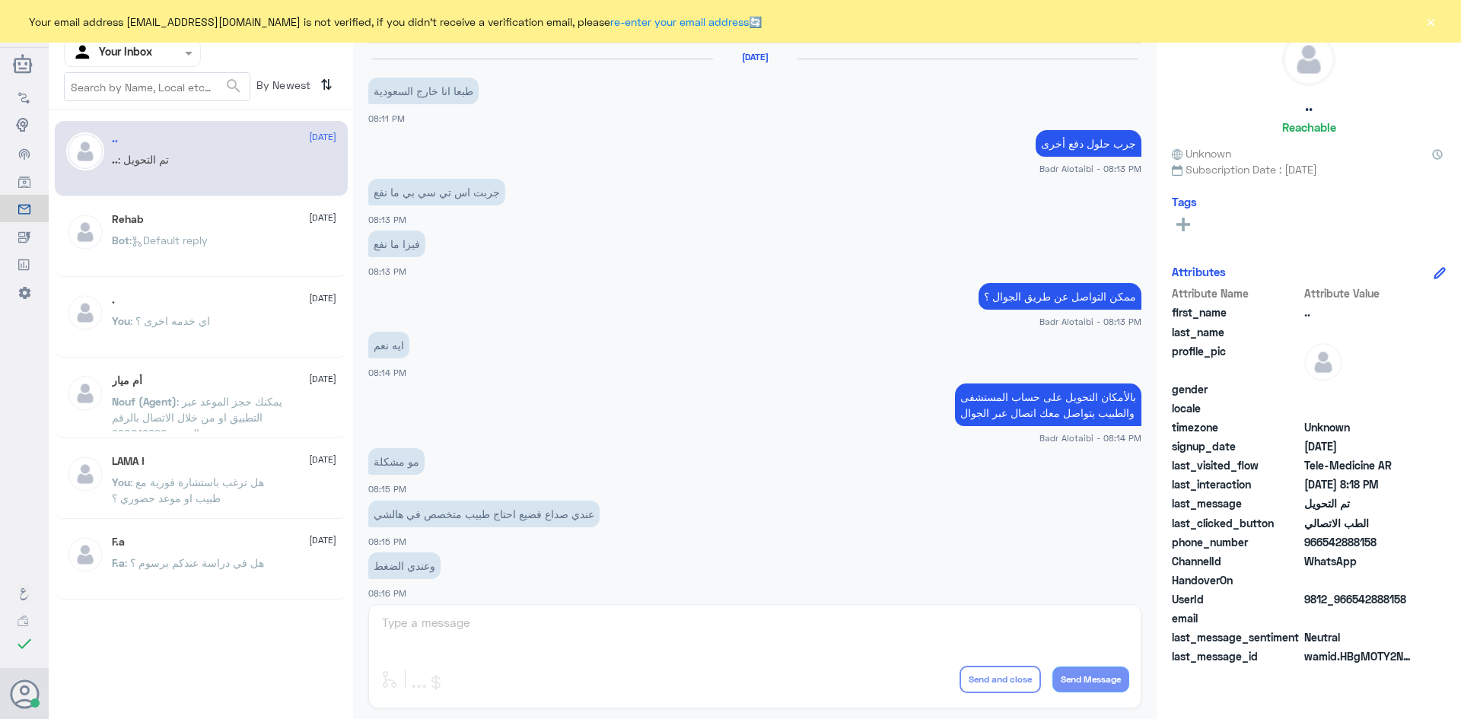
scroll to position [499, 0]
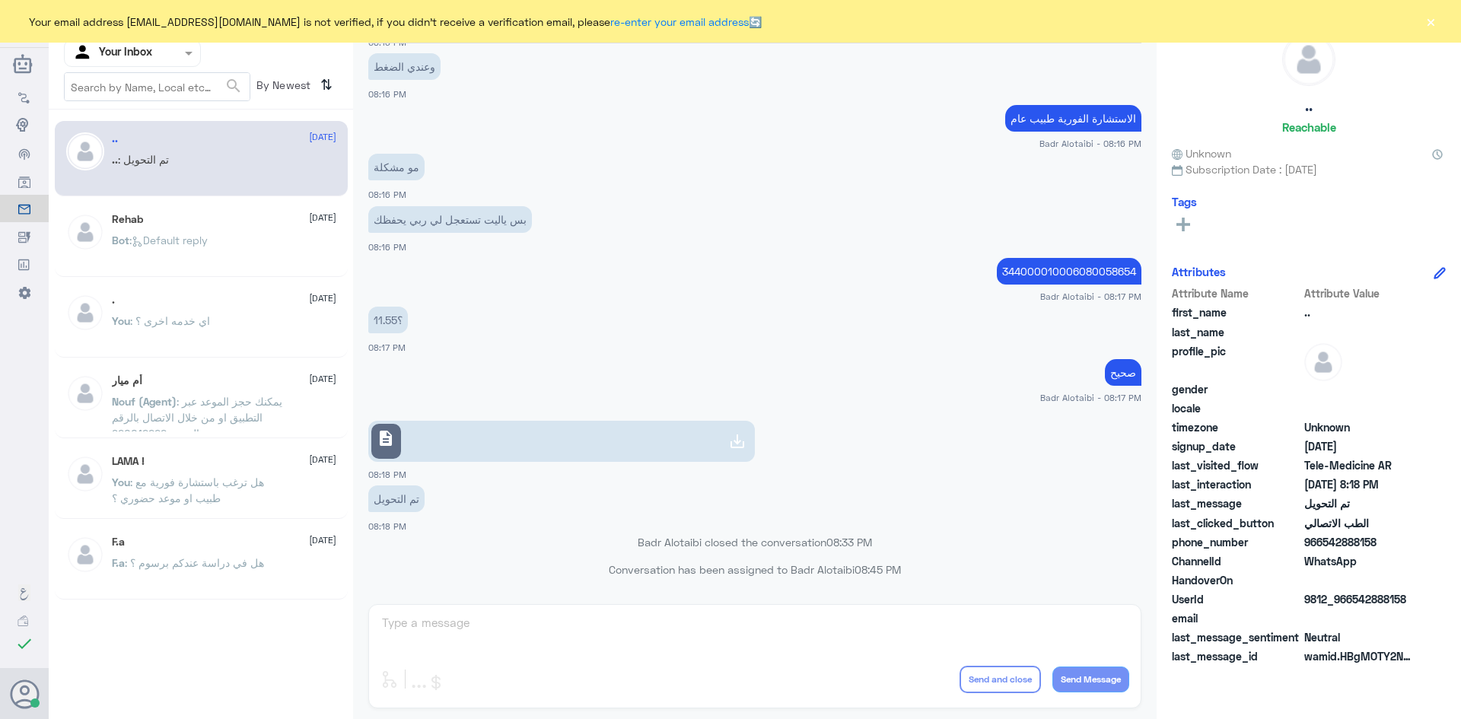
click at [1438, 11] on div "Your email address [EMAIL_ADDRESS][DOMAIN_NAME] is not verified, if you didn't …" at bounding box center [730, 21] width 1461 height 43
click at [1438, 20] on div "Your email address [EMAIL_ADDRESS][DOMAIN_NAME] is not verified, if you didn't …" at bounding box center [730, 21] width 1461 height 43
click at [1437, 21] on button "×" at bounding box center [1429, 21] width 15 height 15
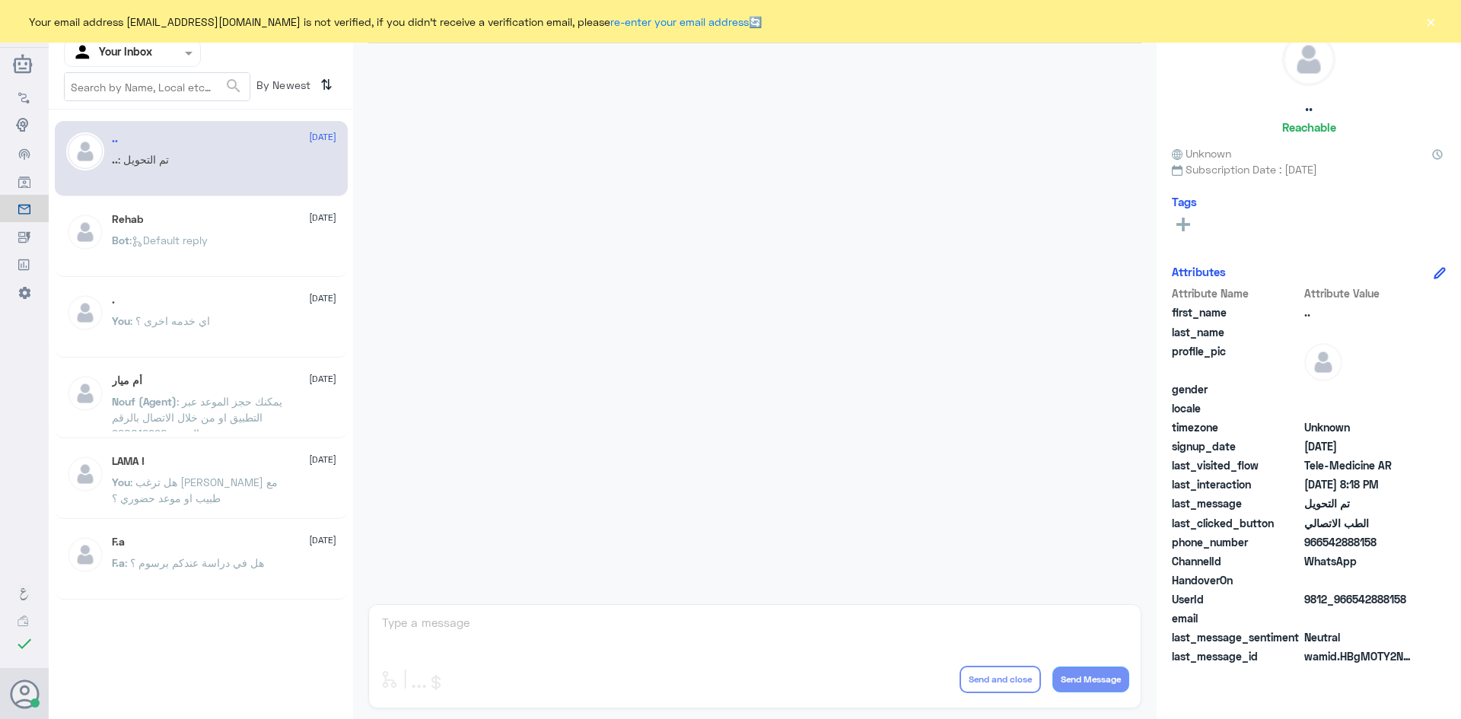
click at [1435, 24] on button "×" at bounding box center [1429, 21] width 15 height 15
